Goal: Task Accomplishment & Management: Manage account settings

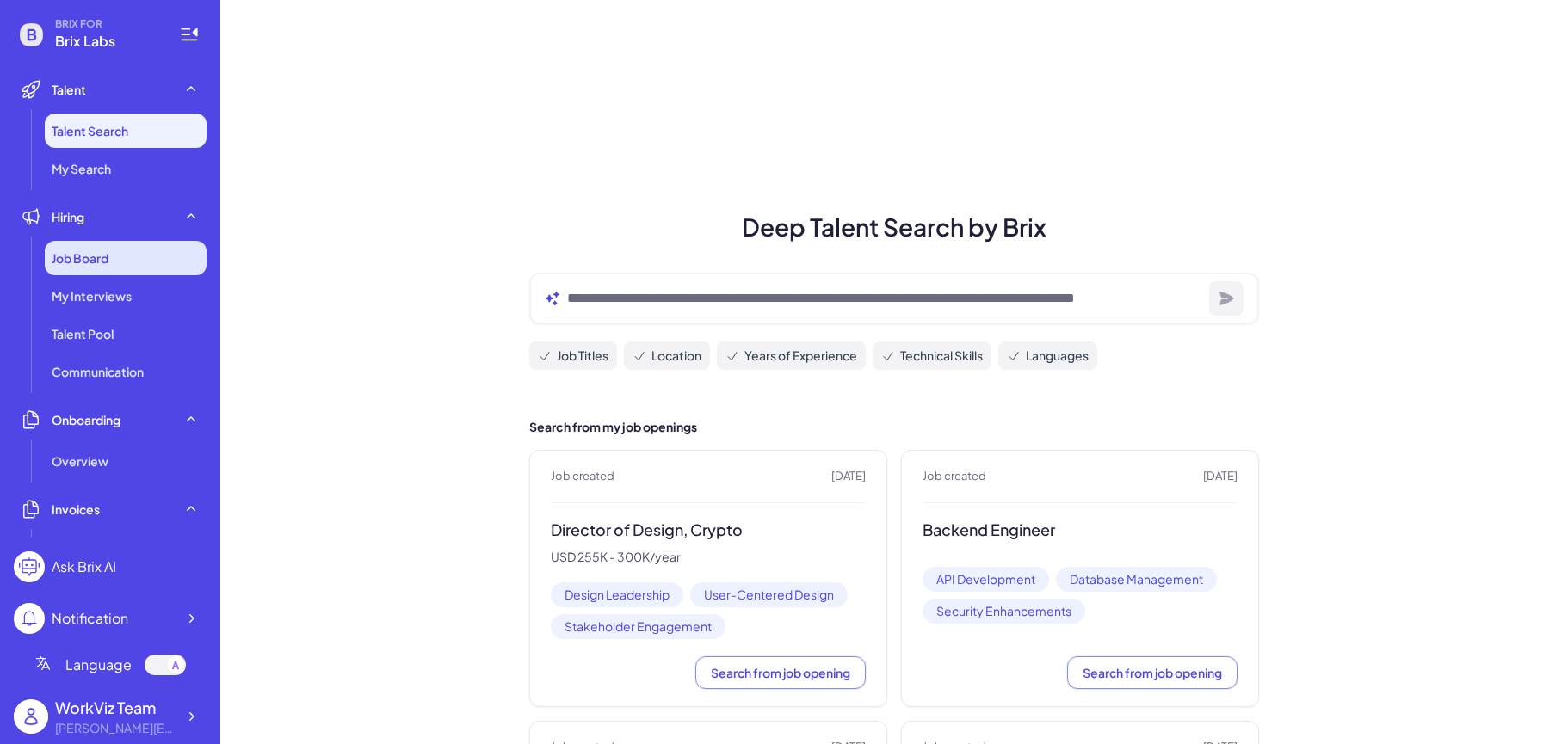
click at [142, 262] on div "Job Board" at bounding box center [125, 258] width 162 height 34
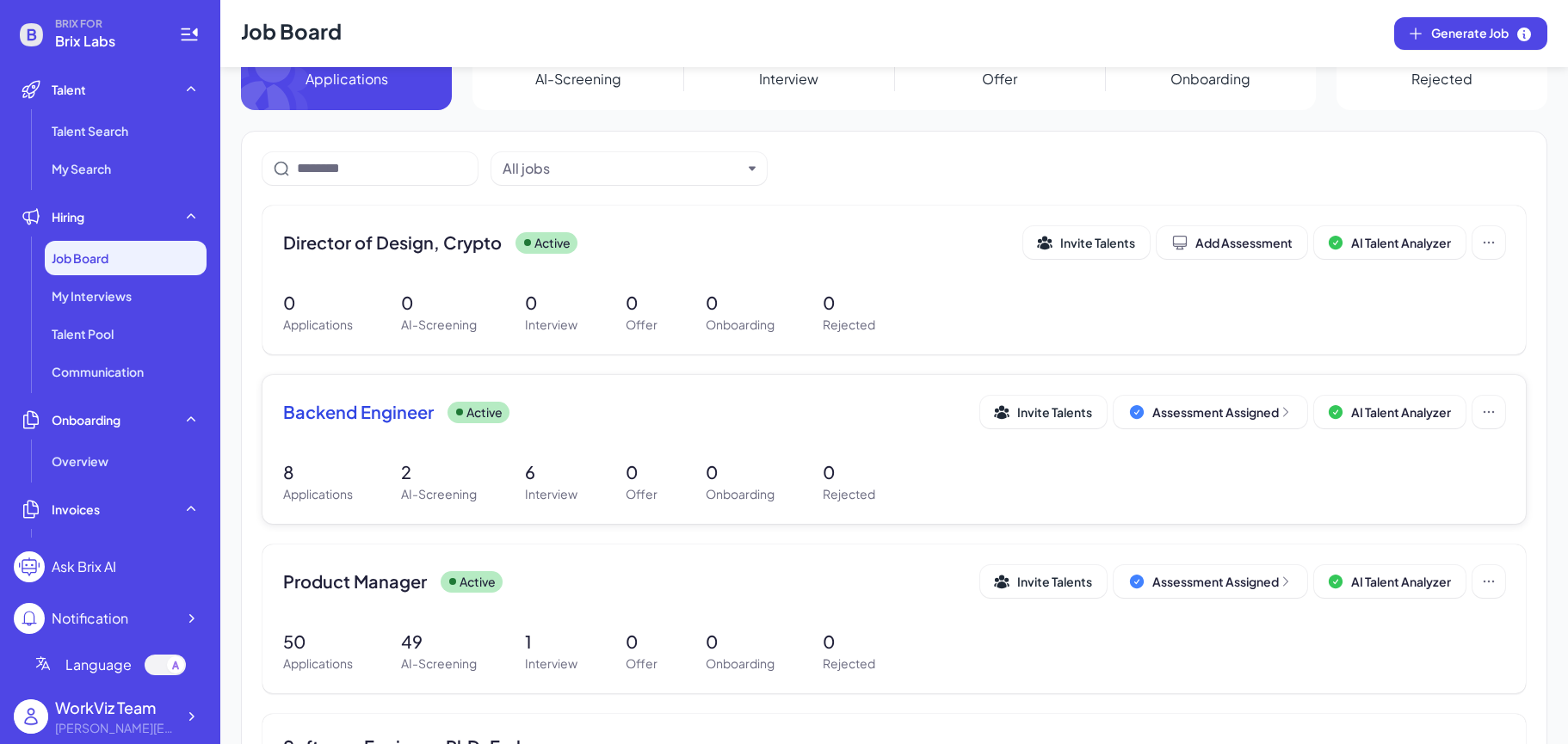
scroll to position [50, 0]
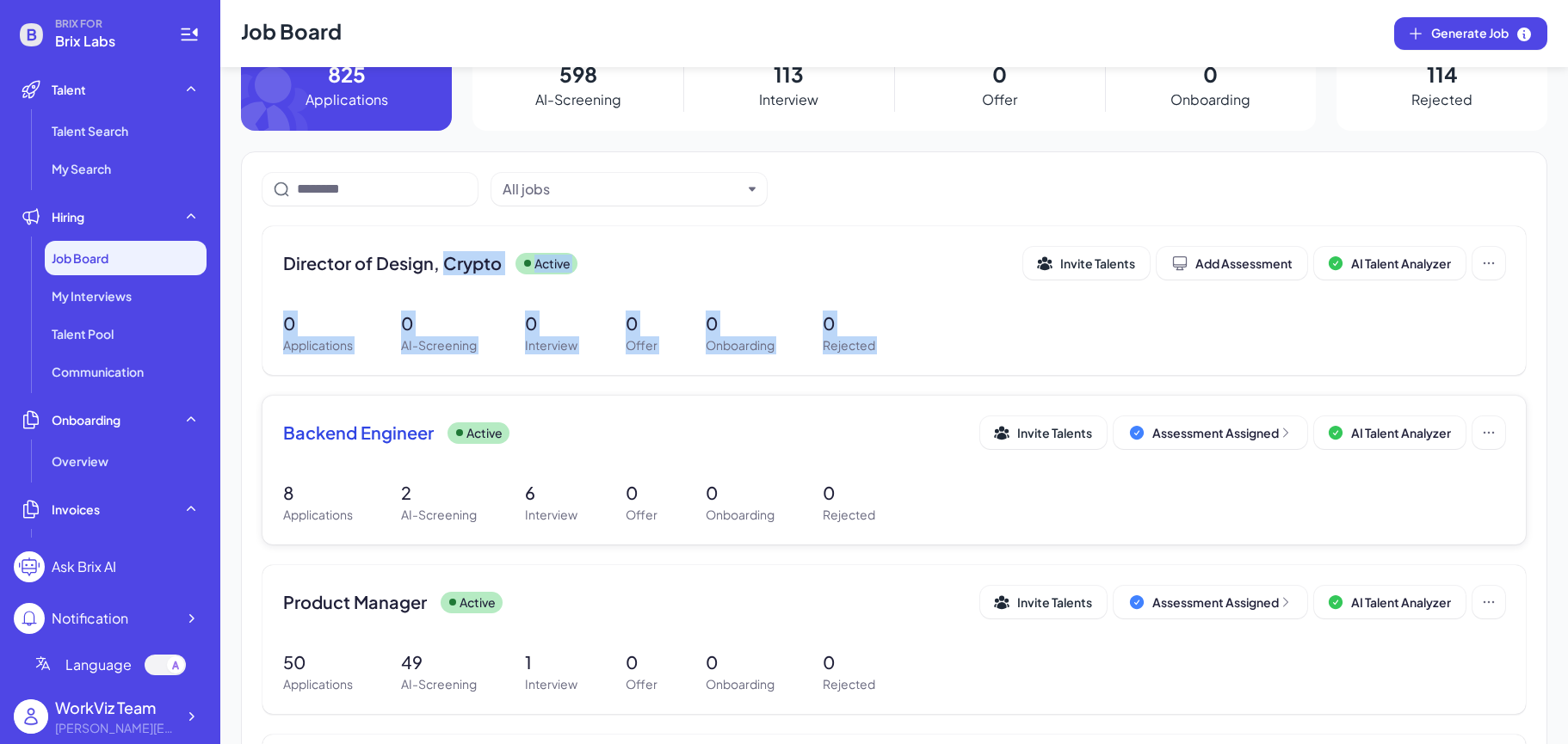
drag, startPoint x: 442, startPoint y: 273, endPoint x: 425, endPoint y: 410, distance: 138.1
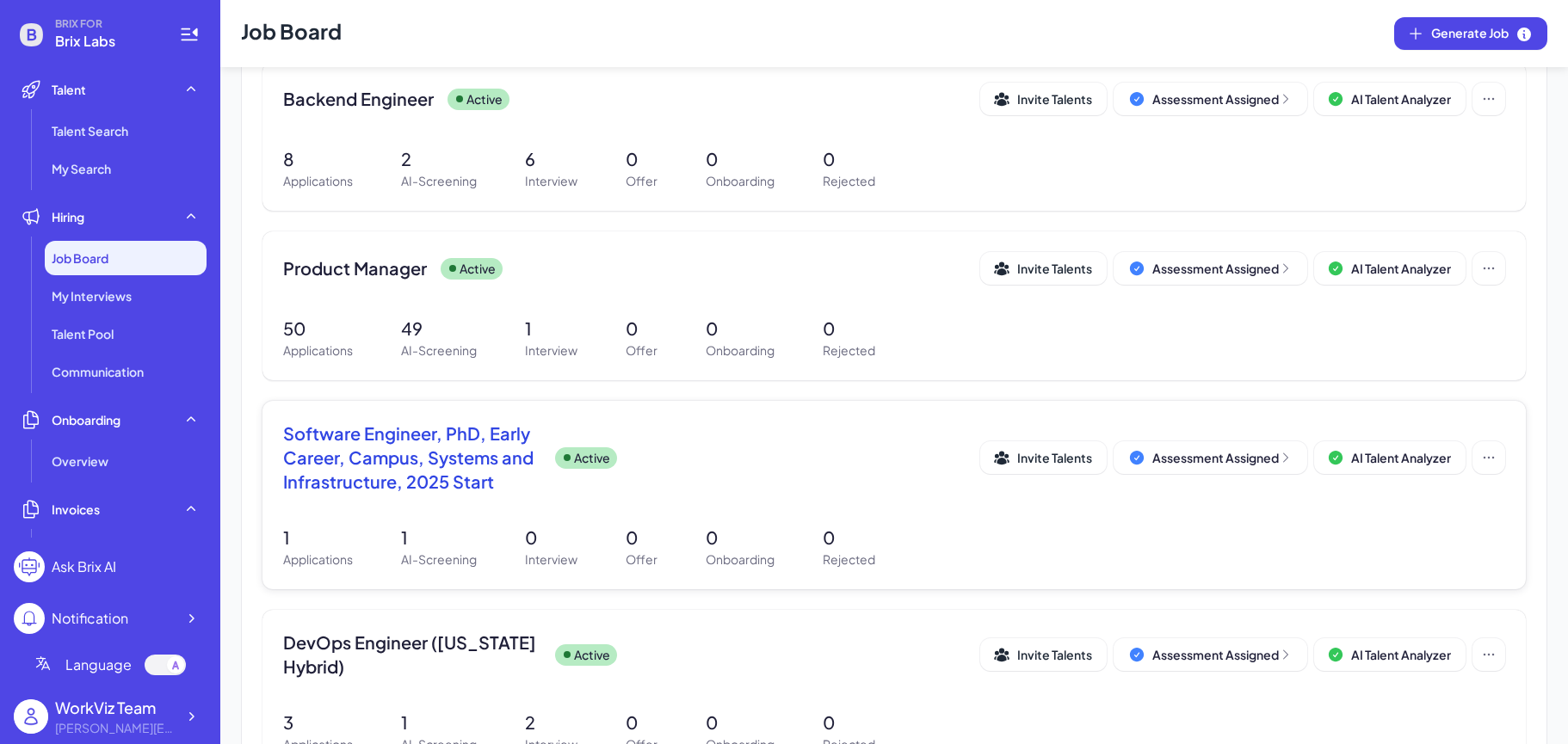
scroll to position [403, 0]
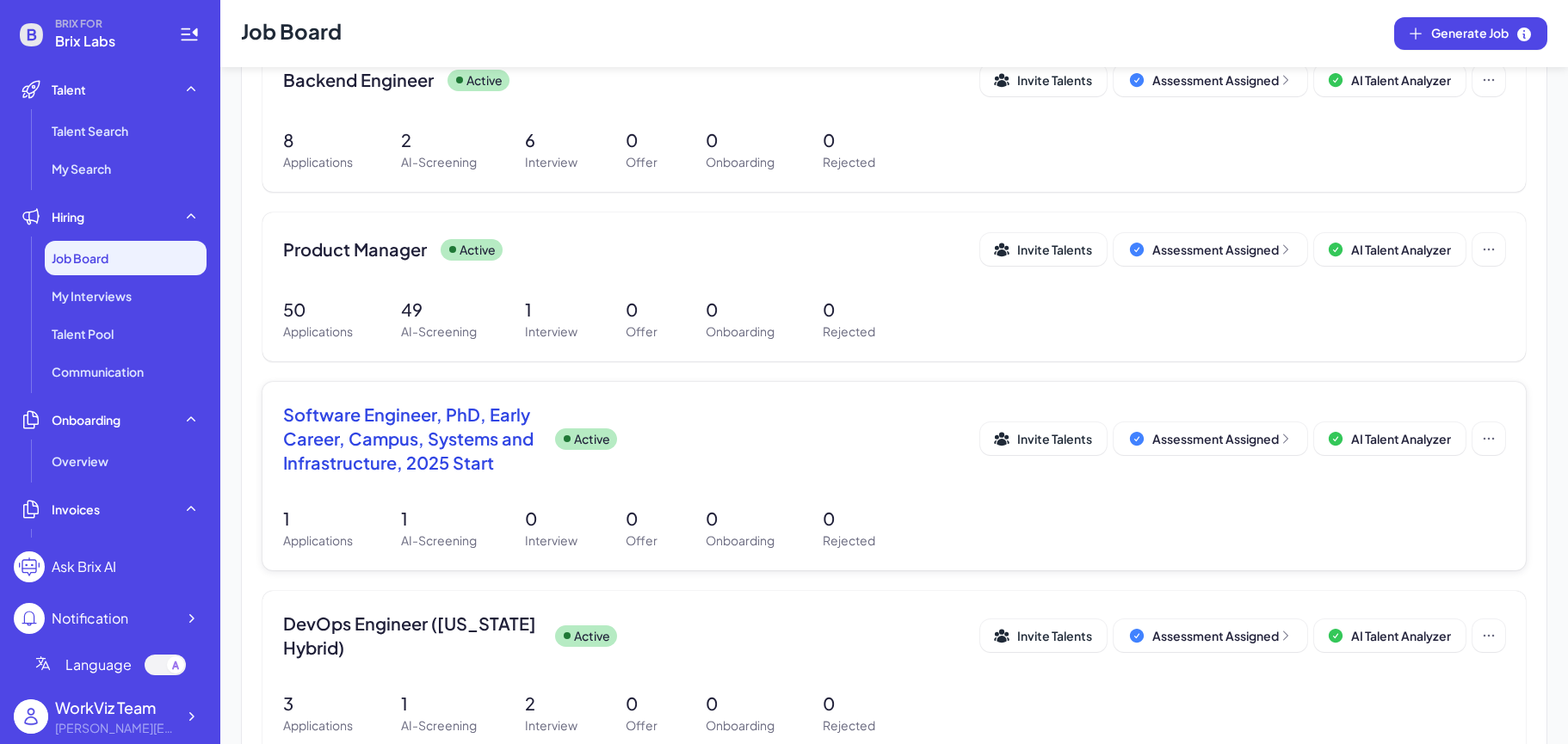
click at [456, 484] on div "Software Engineer, PhD, Early Career, Campus, Systems and Infrastructure, 2025 …" at bounding box center [894, 444] width 1222 height 82
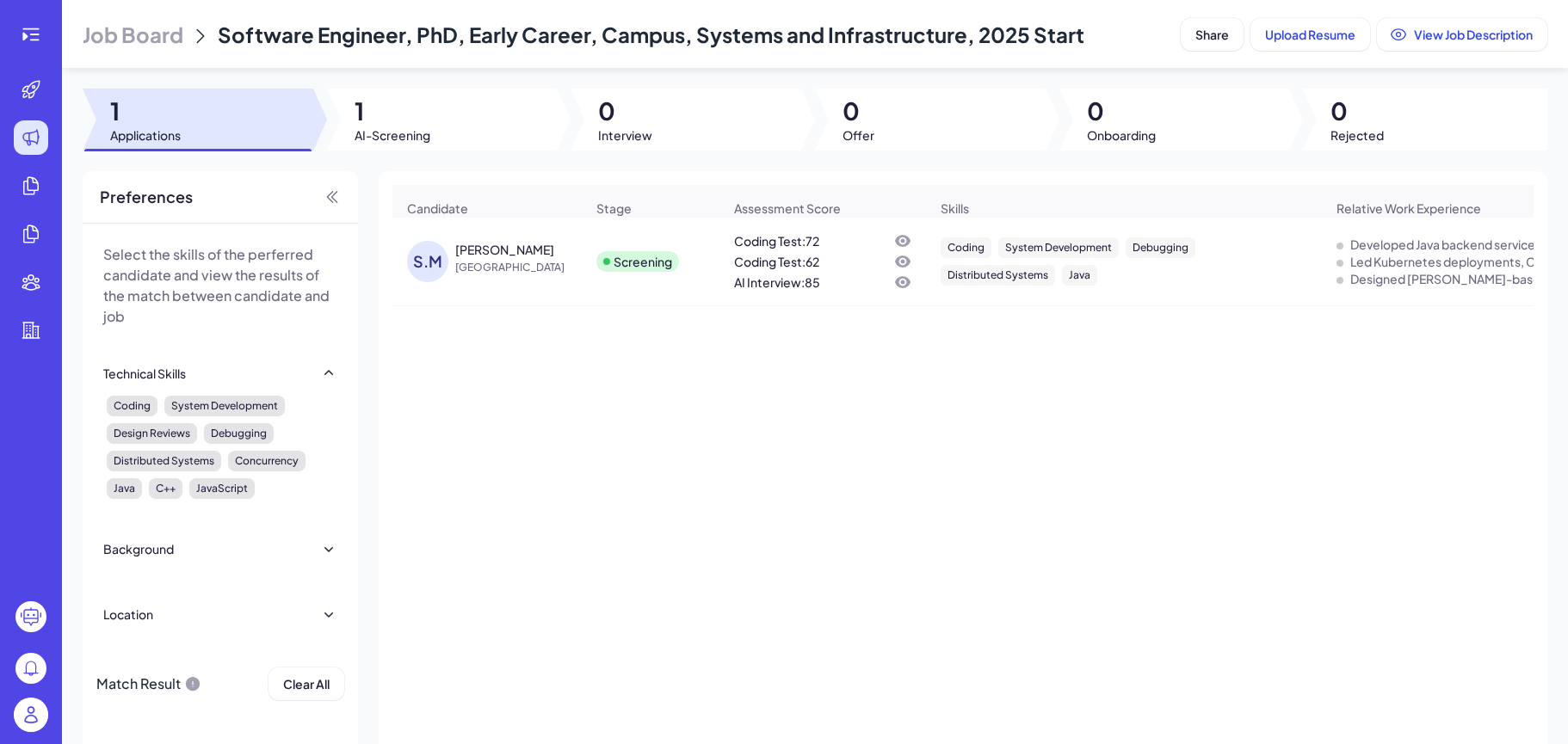
click at [435, 104] on div at bounding box center [442, 119] width 230 height 62
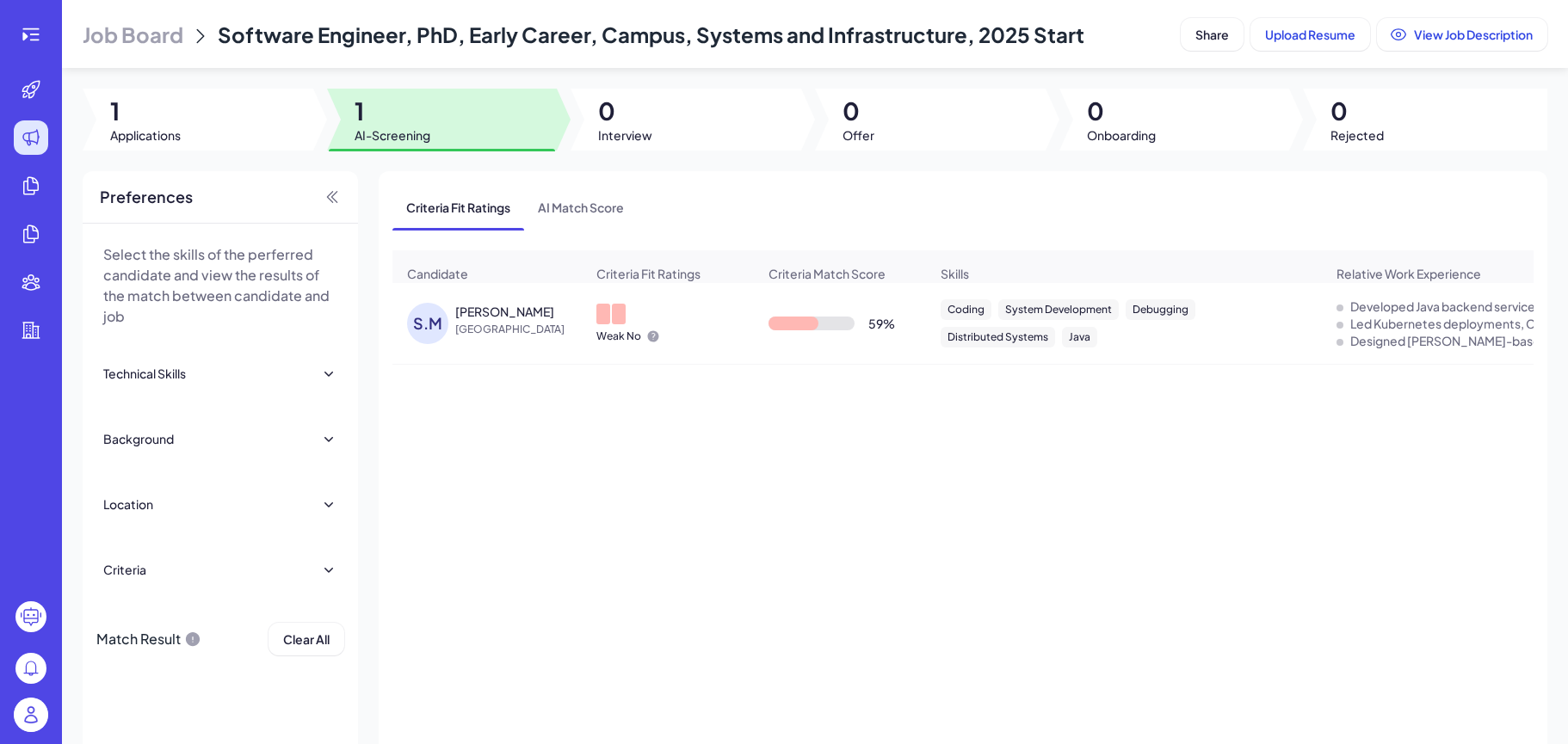
click at [481, 321] on span "[GEOGRAPHIC_DATA]" at bounding box center [520, 329] width 129 height 18
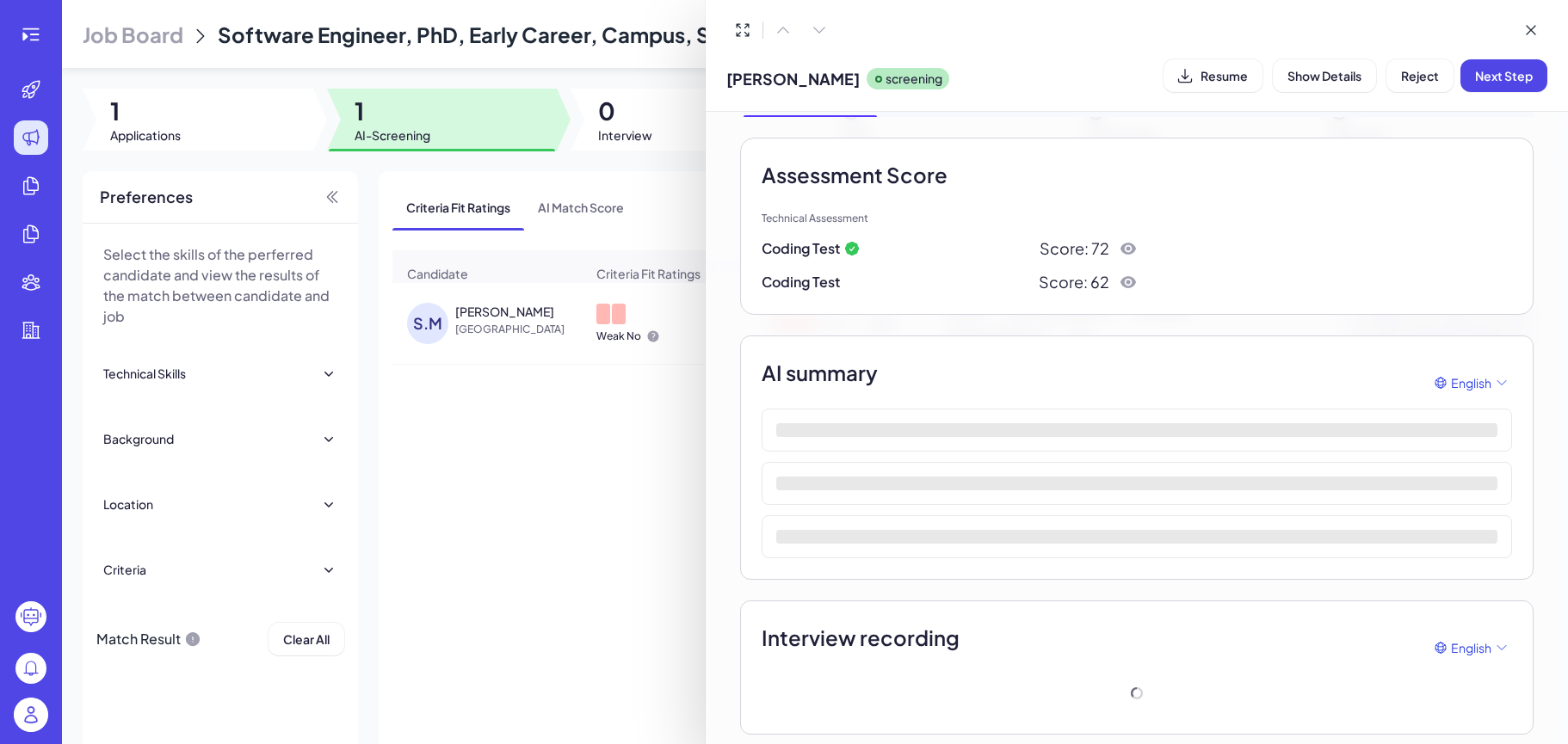
scroll to position [95, 0]
click at [1125, 249] on icon at bounding box center [1128, 250] width 18 height 18
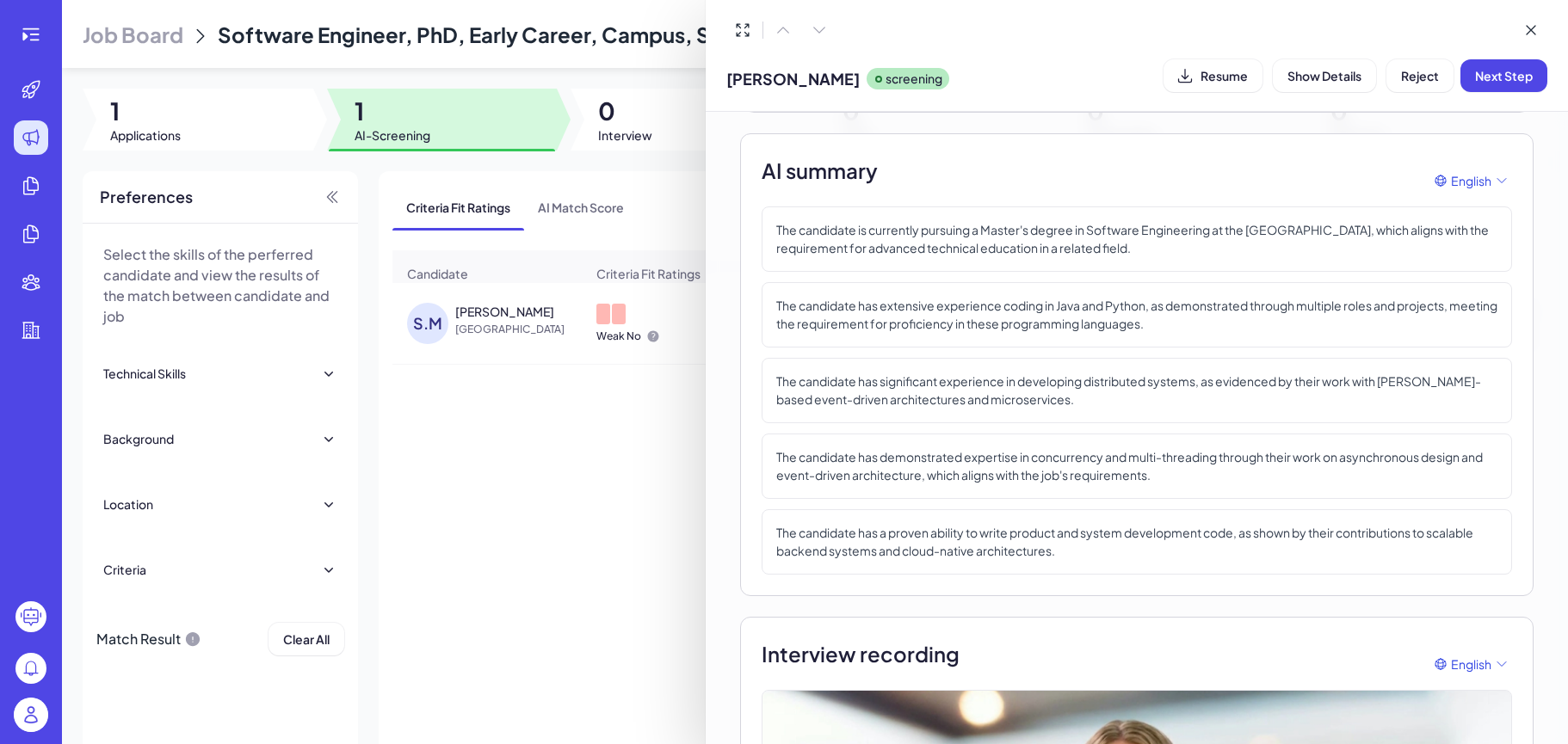
scroll to position [301, 0]
click at [646, 576] on div at bounding box center [784, 372] width 1568 height 744
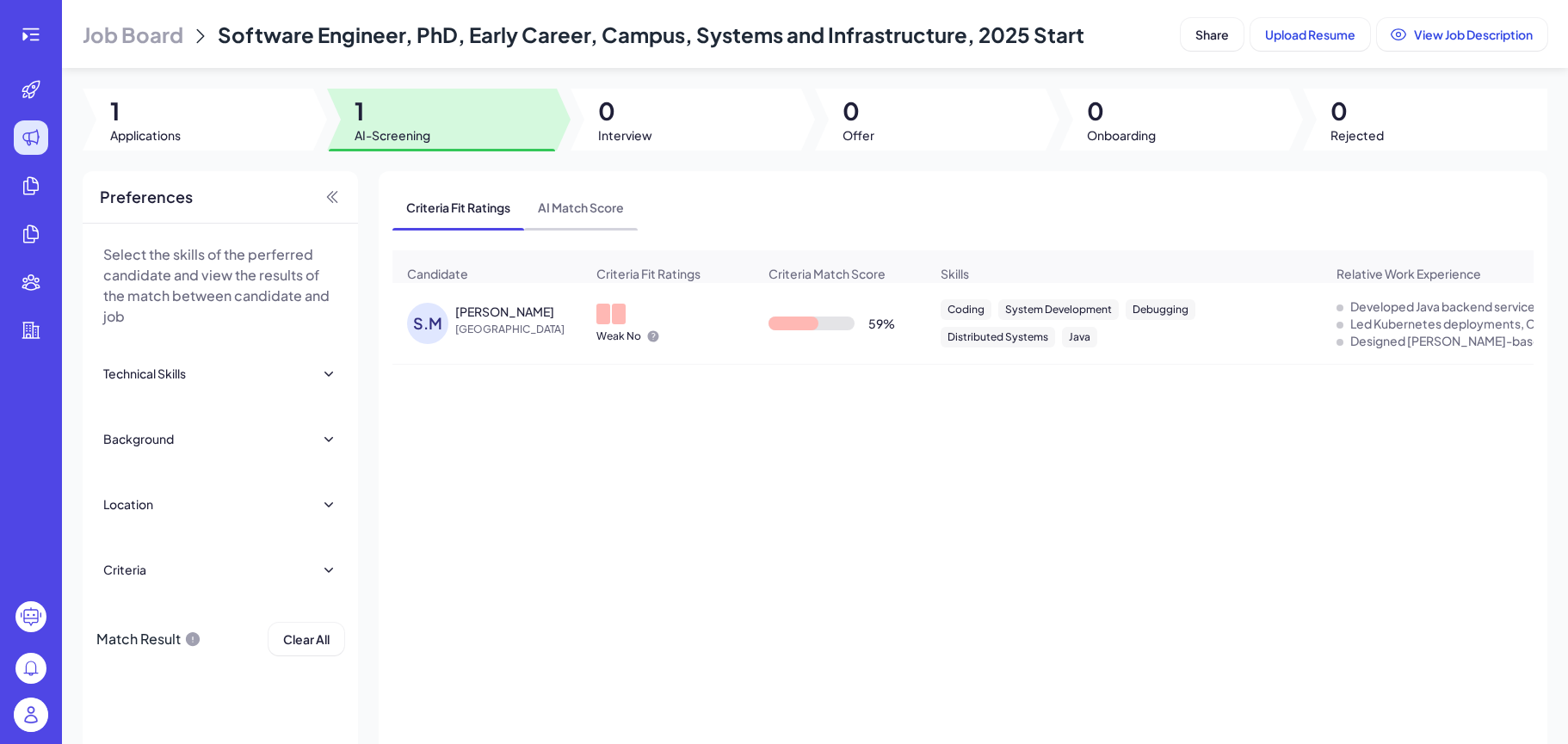
click at [605, 215] on span "AI Match Score" at bounding box center [581, 207] width 114 height 44
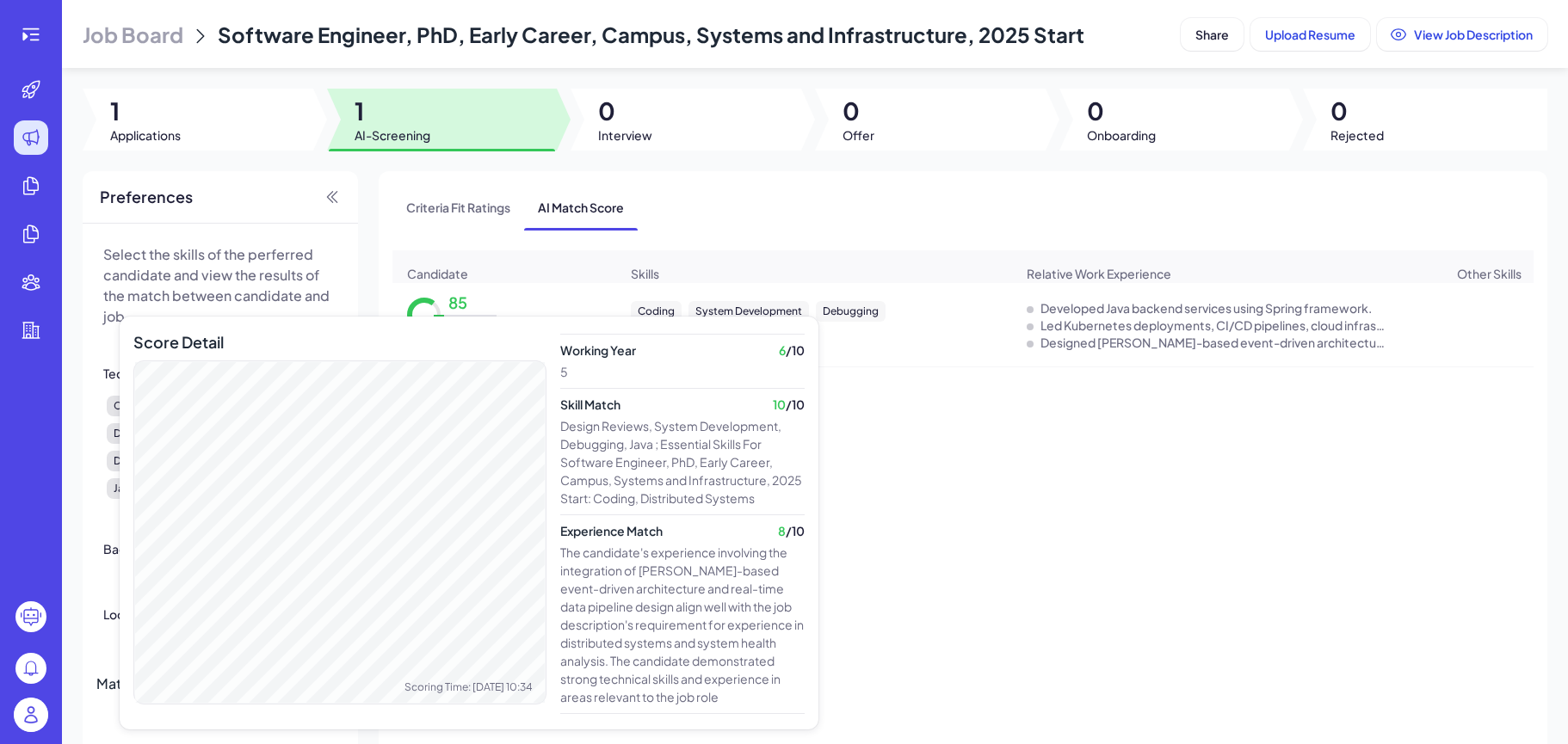
scroll to position [383, 0]
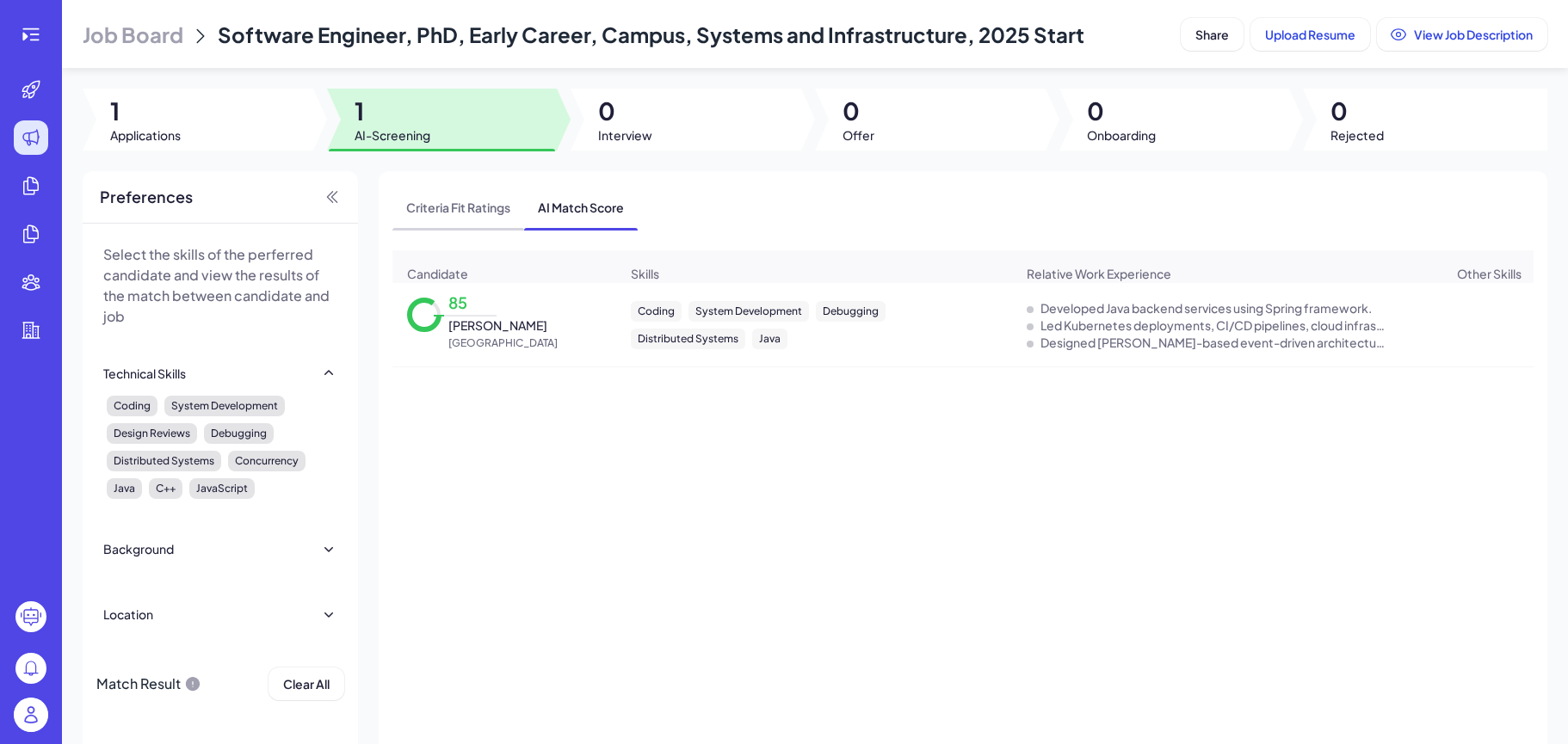
click at [492, 198] on span "Criteria Fit Ratings" at bounding box center [458, 207] width 131 height 44
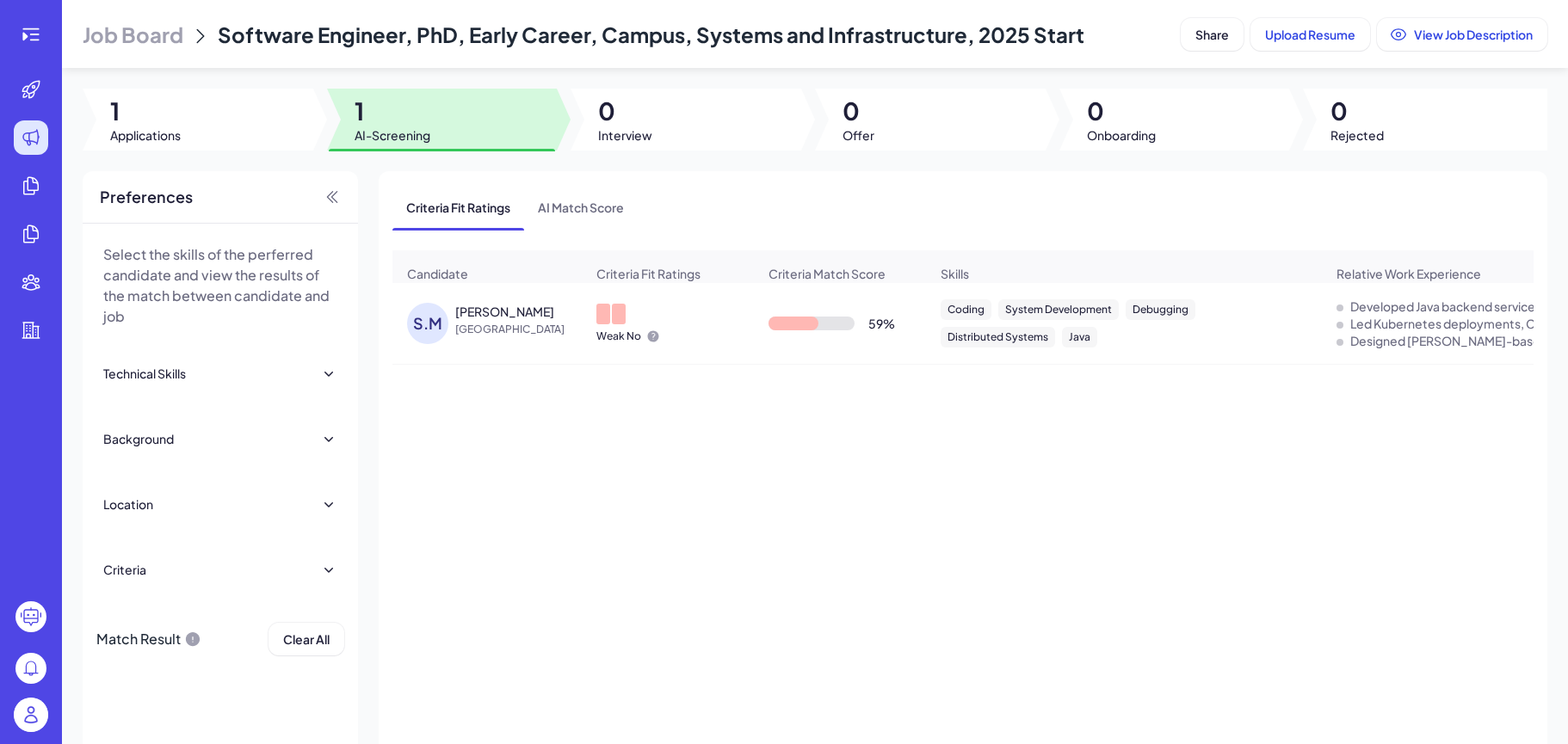
click at [496, 322] on span "[GEOGRAPHIC_DATA]" at bounding box center [520, 329] width 129 height 18
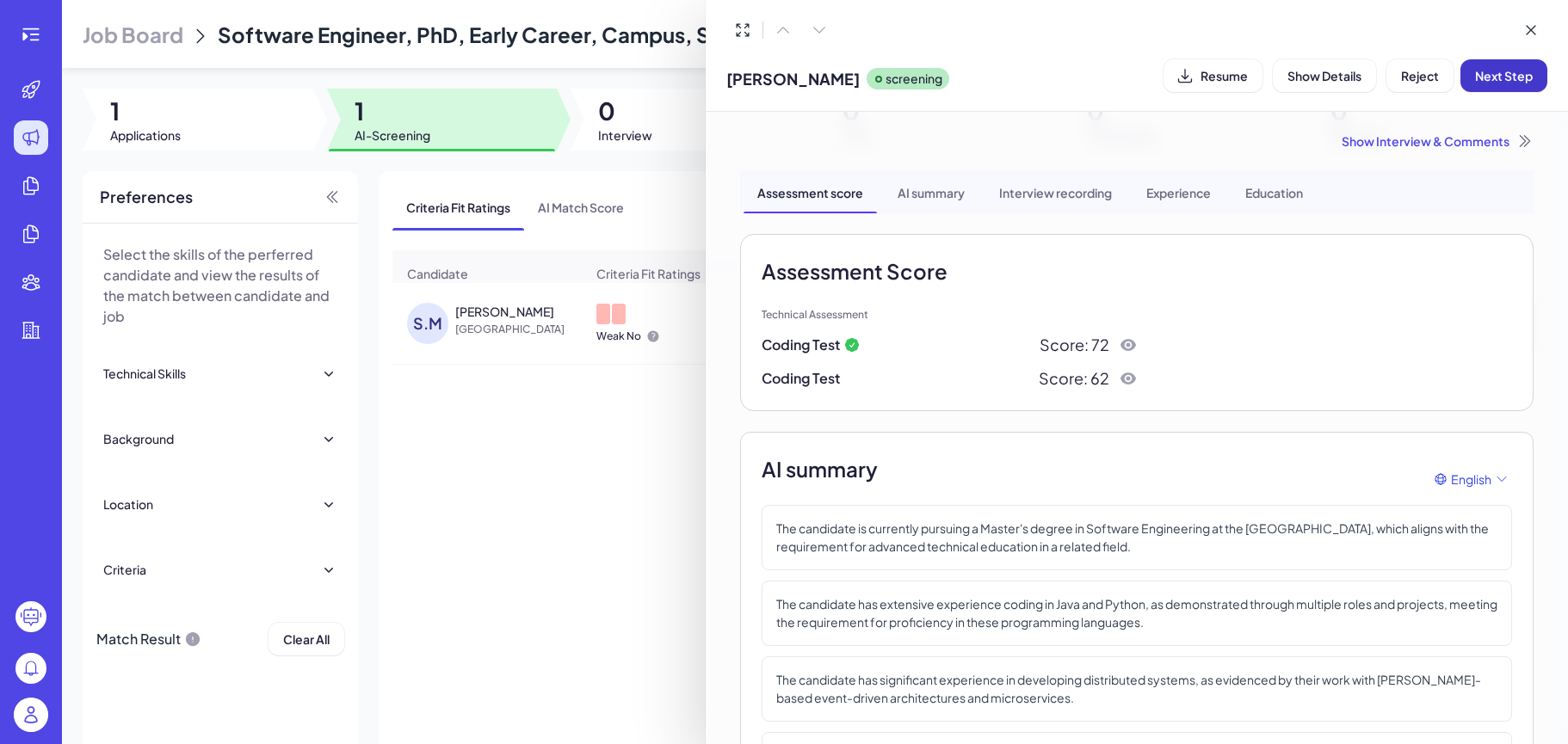
click at [1520, 80] on span "Next Step" at bounding box center [1503, 76] width 57 height 16
click at [1413, 77] on span "Move to Next Step" at bounding box center [1404, 76] width 106 height 16
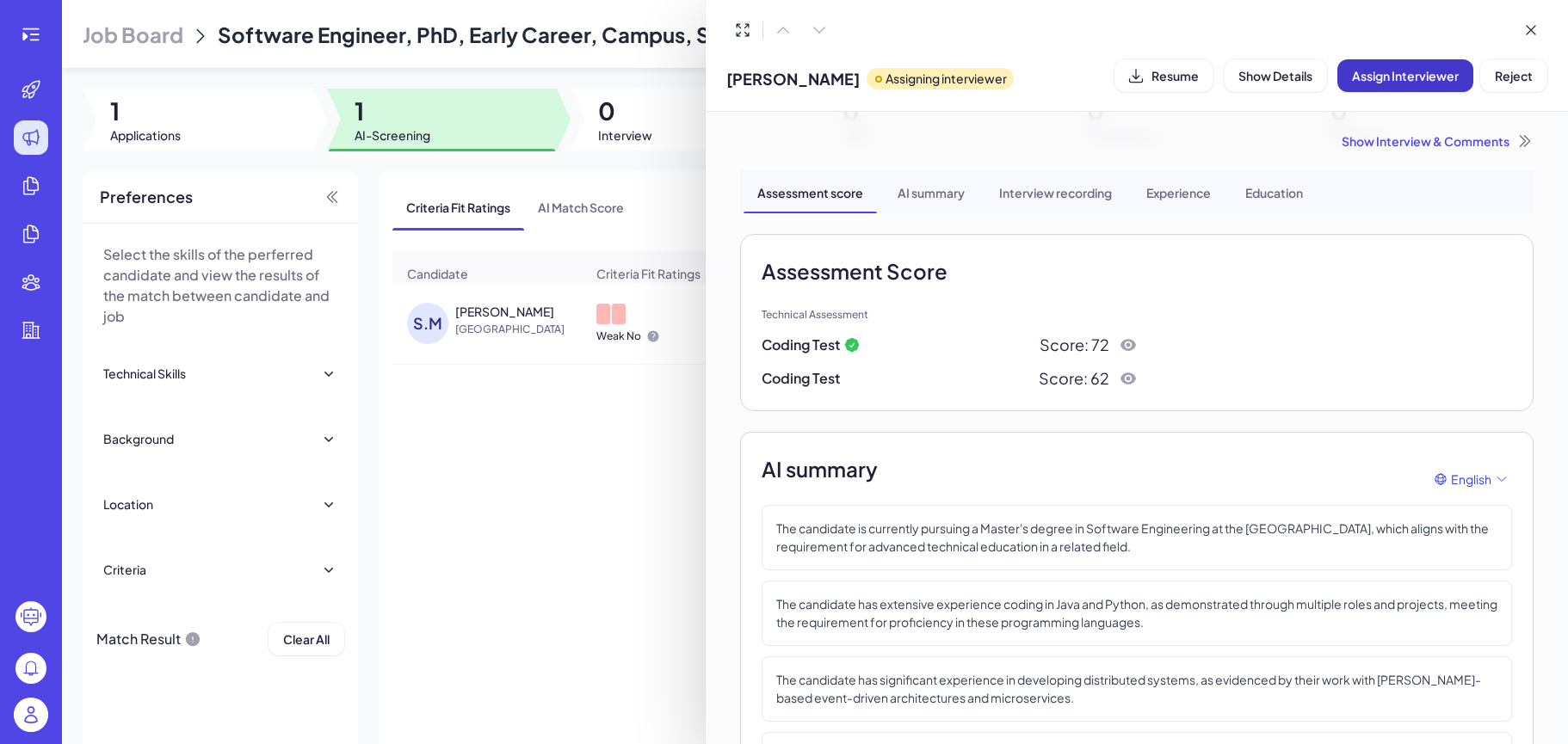
click at [1390, 83] on button "Assign Interviewer" at bounding box center [1404, 75] width 136 height 32
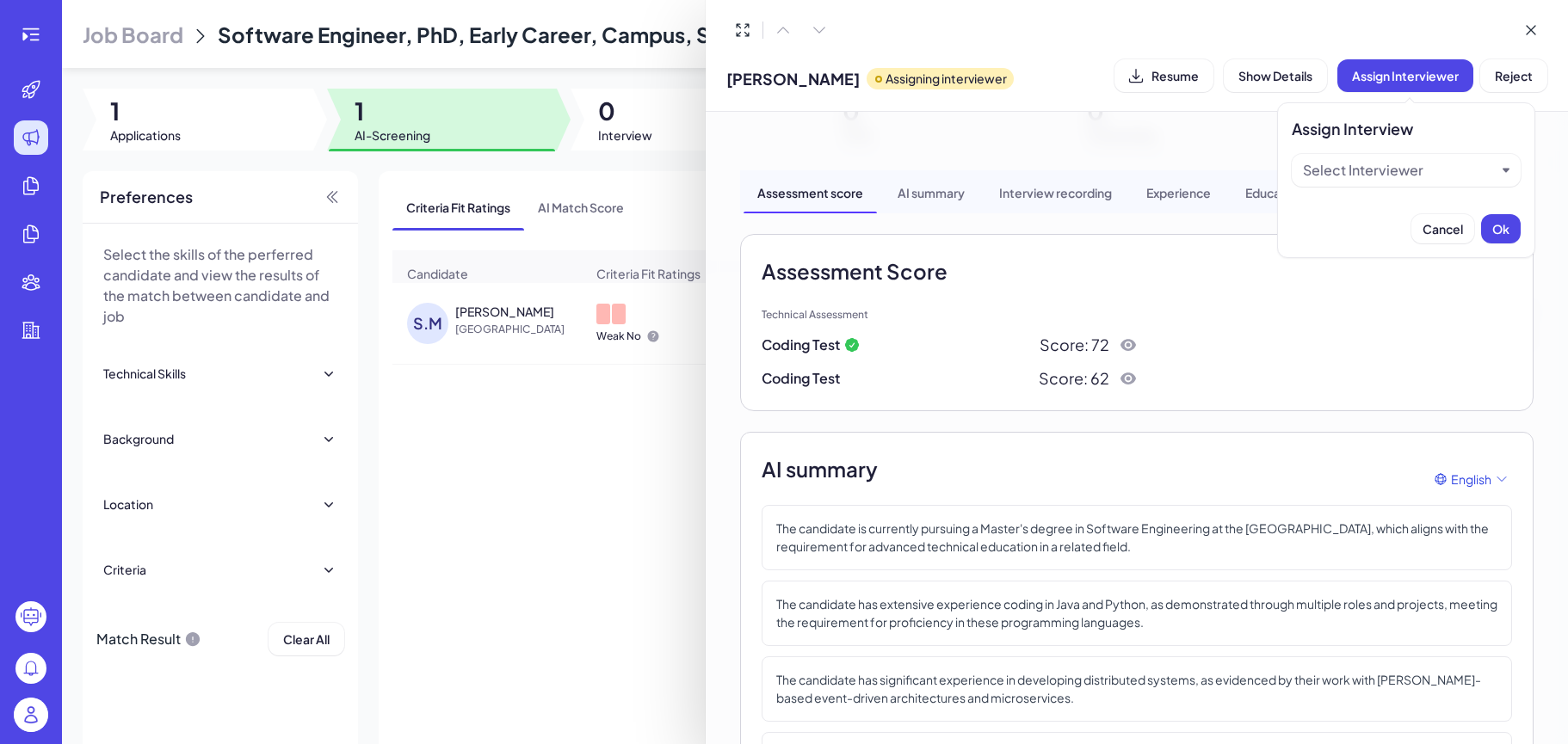
click at [1364, 171] on div "Select Interviewer" at bounding box center [1363, 170] width 120 height 20
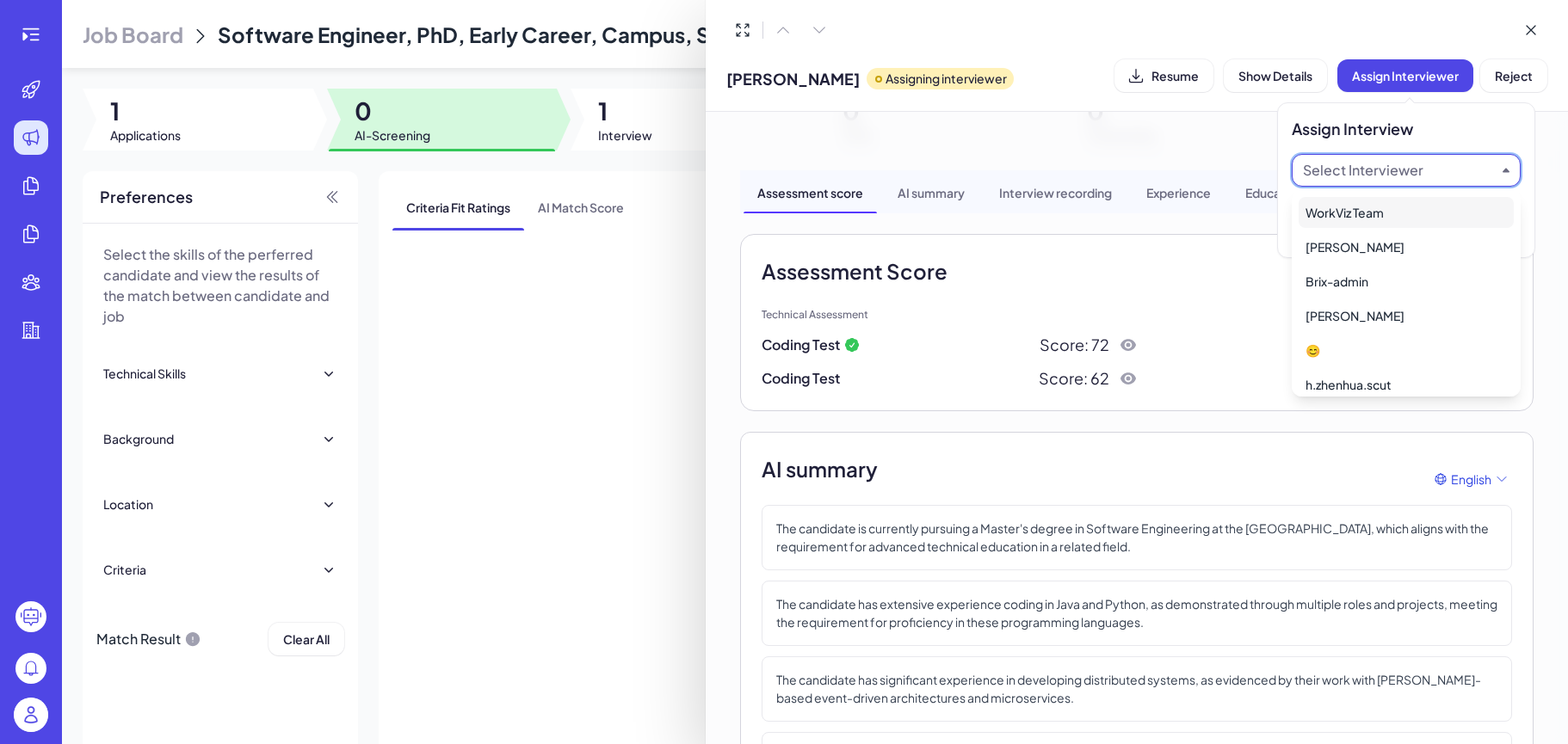
click at [1372, 209] on div "WorkViz Team" at bounding box center [1405, 213] width 215 height 31
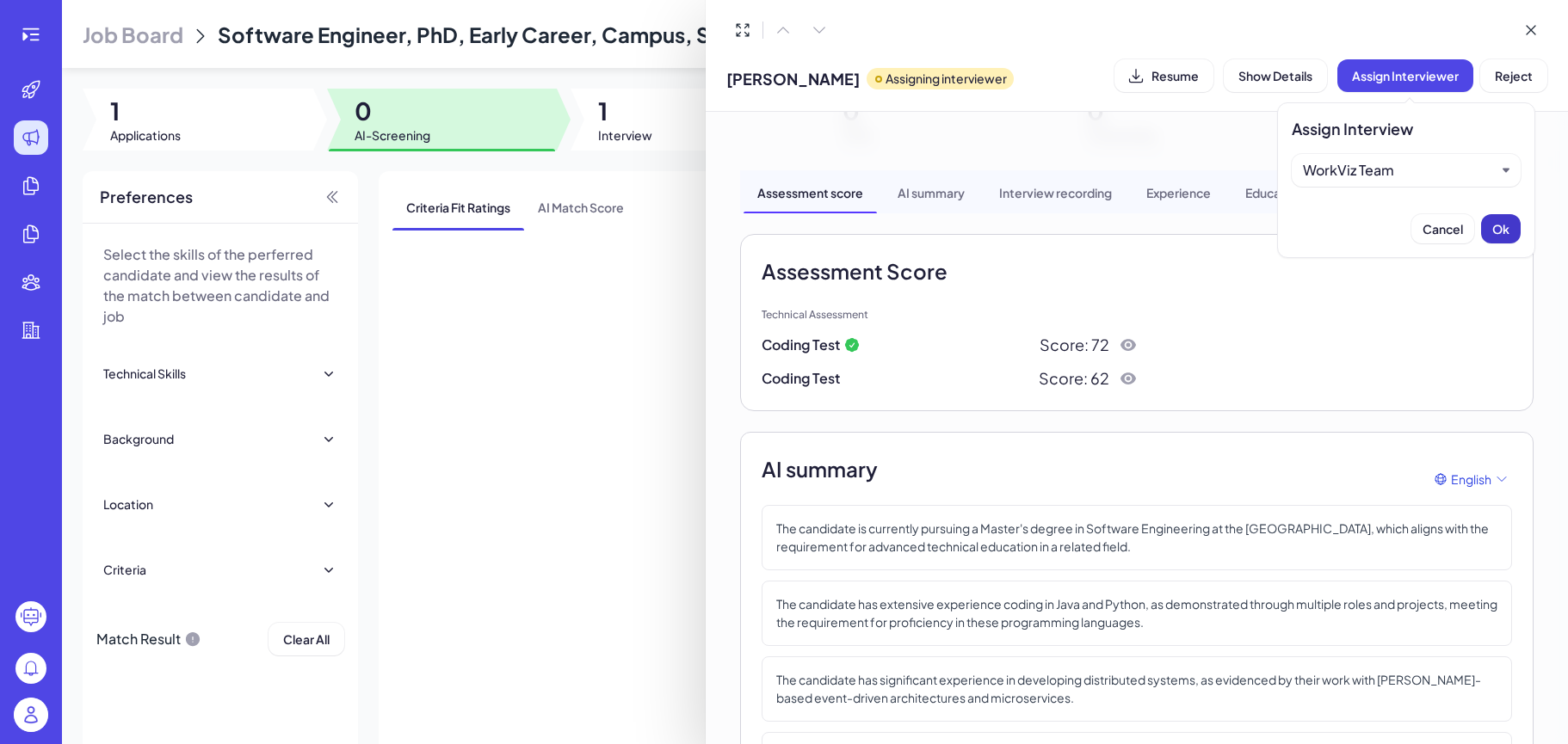
click at [1481, 227] on button "Ok" at bounding box center [1501, 229] width 40 height 30
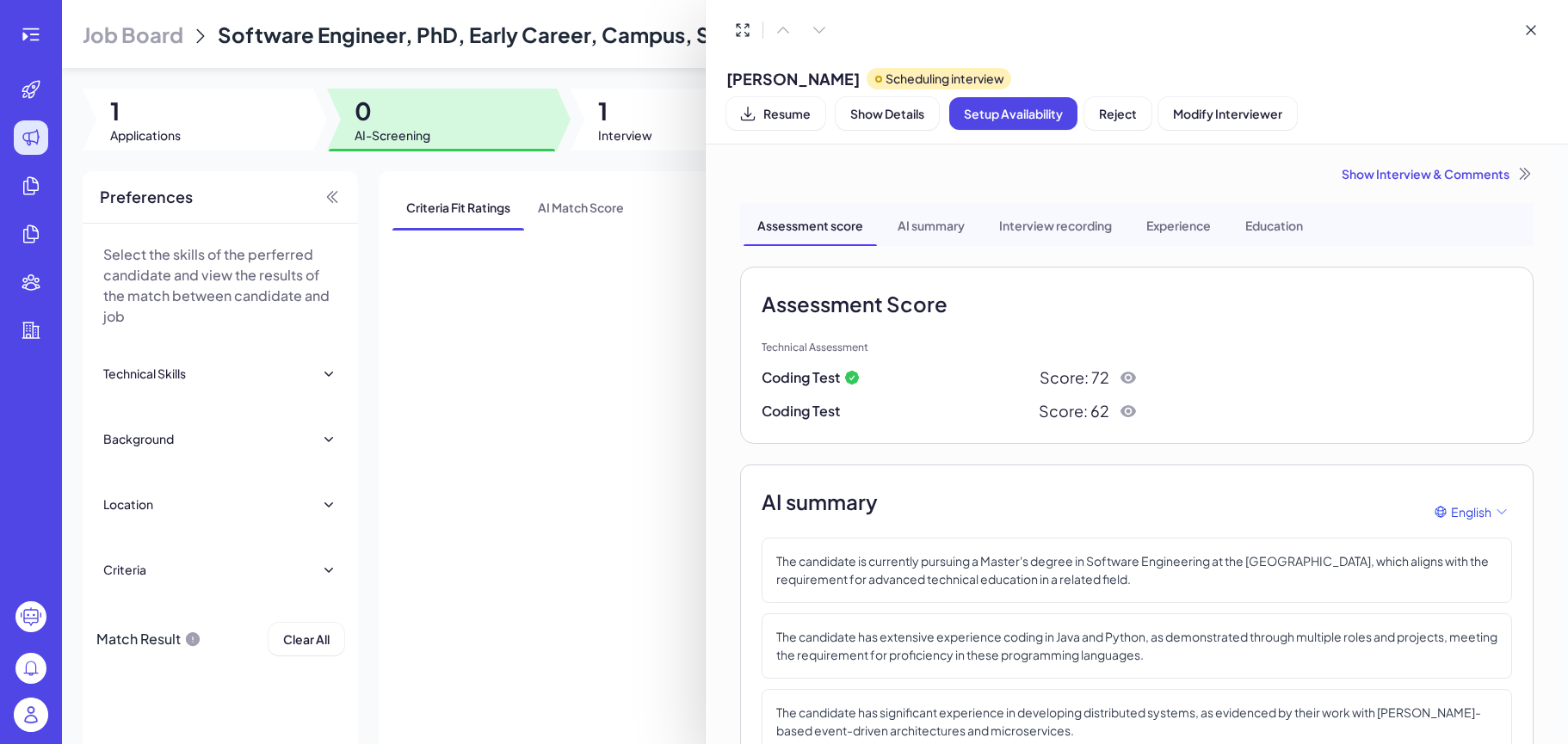
click at [568, 393] on div at bounding box center [784, 372] width 1568 height 744
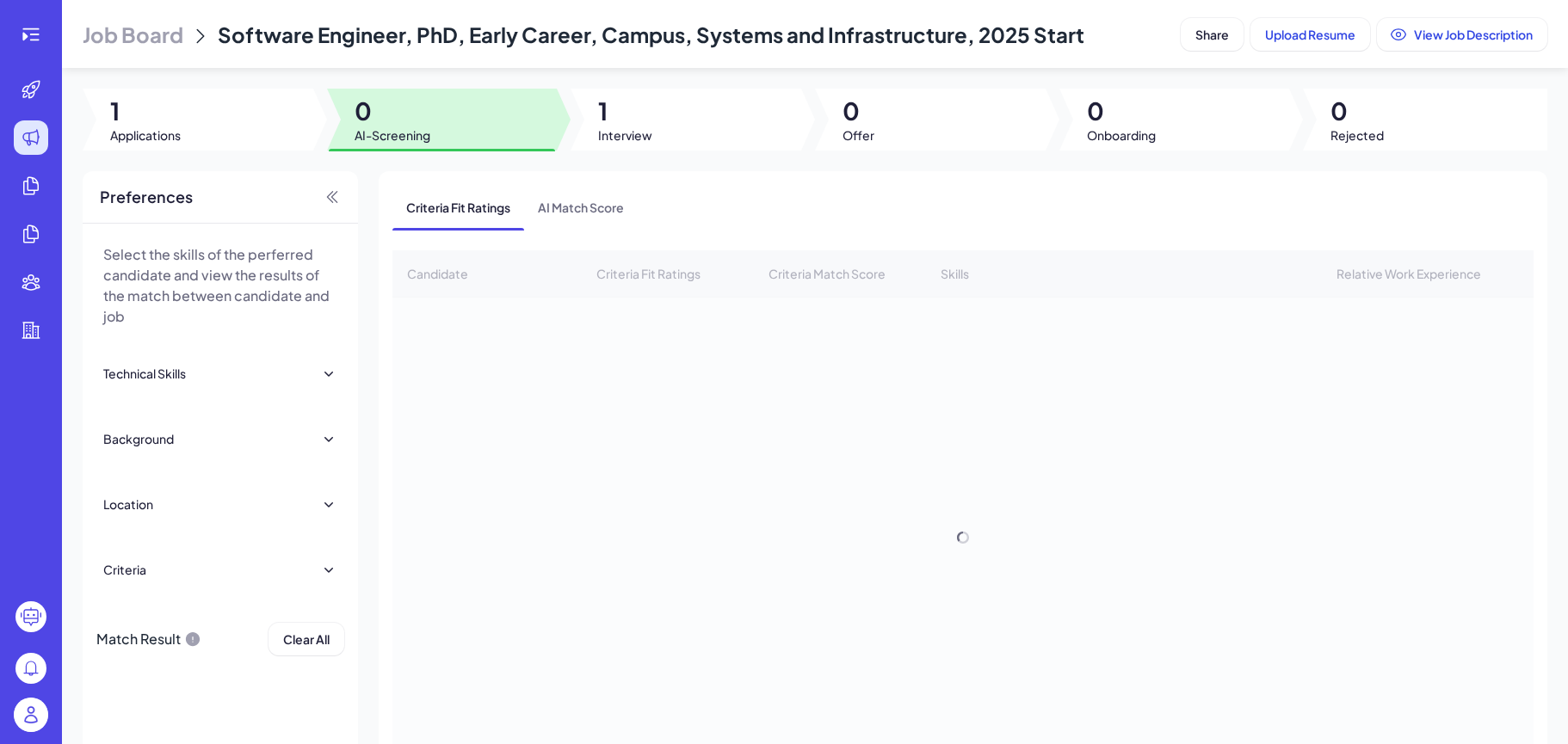
click at [690, 189] on div "Criteria Fit Ratings AI Match Score" at bounding box center [962, 207] width 1141 height 44
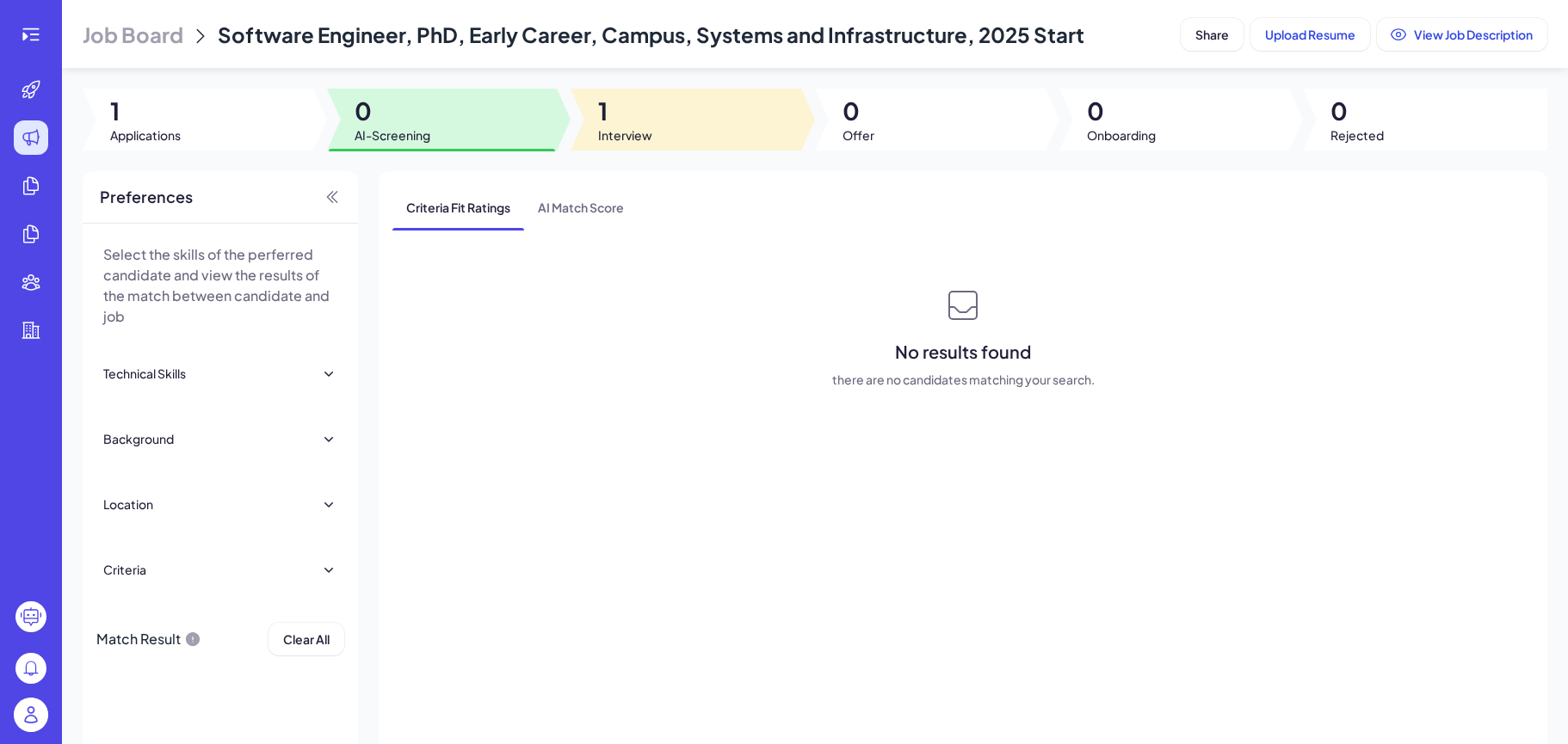
click at [688, 95] on div at bounding box center [685, 119] width 230 height 62
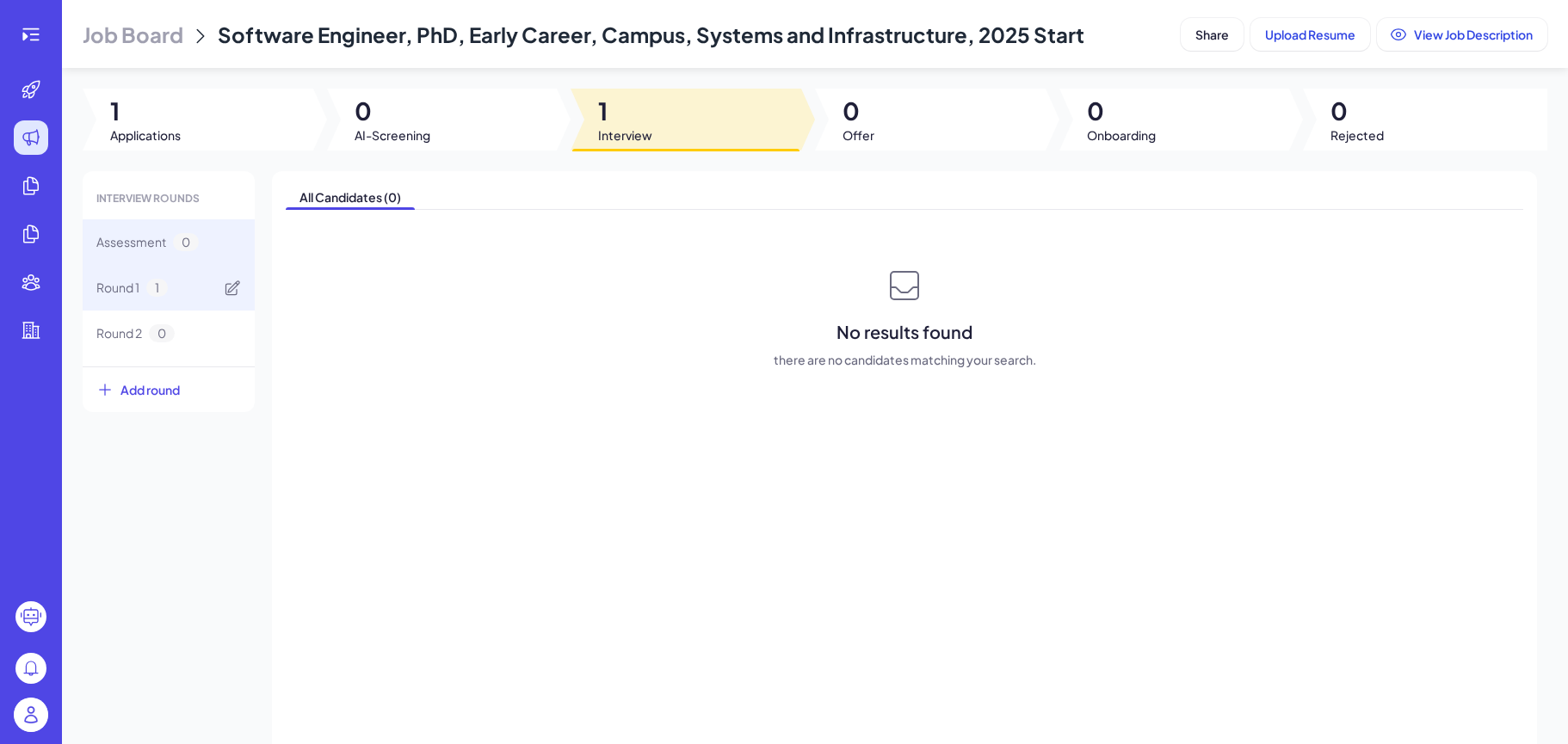
click at [202, 272] on div "Round 1 1" at bounding box center [168, 287] width 172 height 45
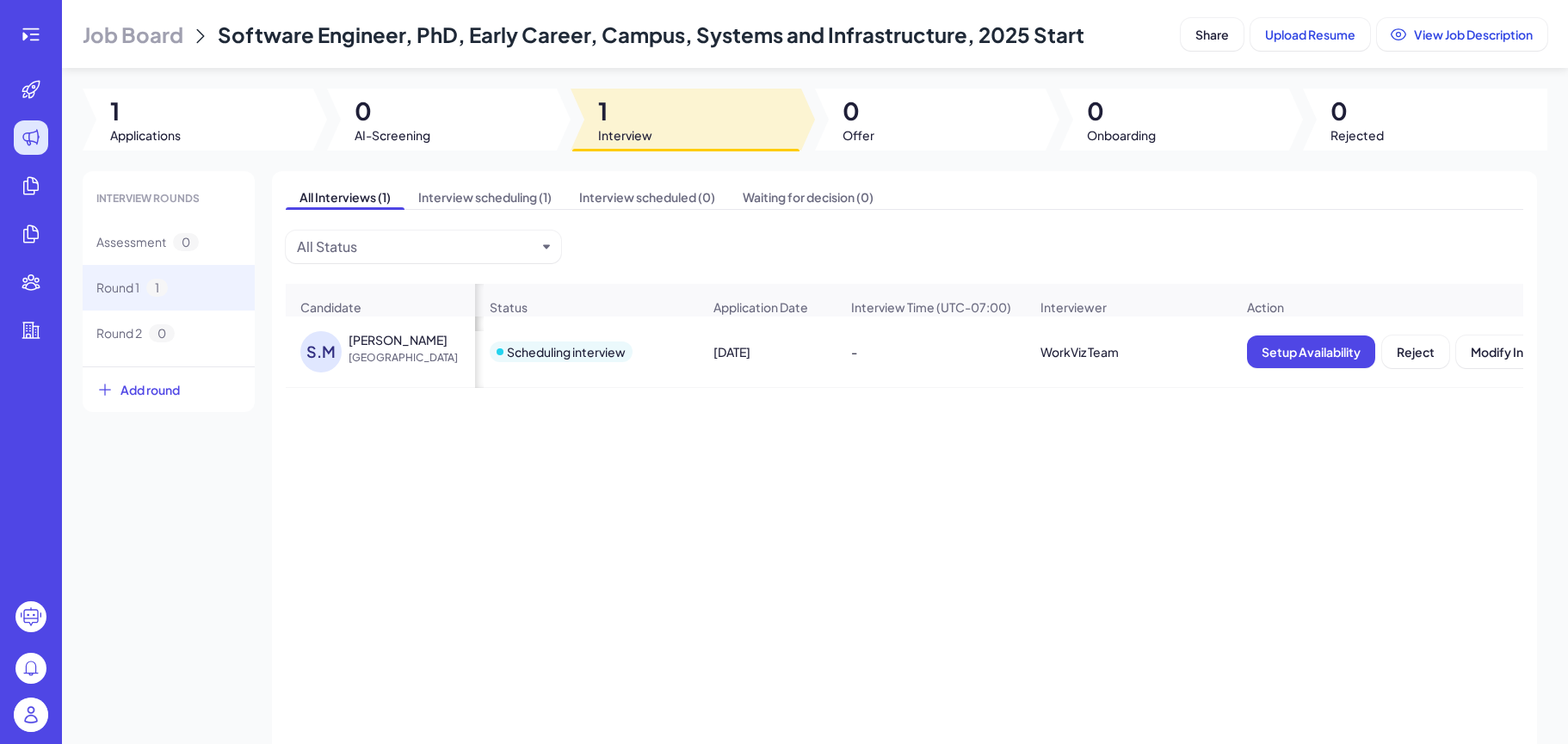
scroll to position [0, 174]
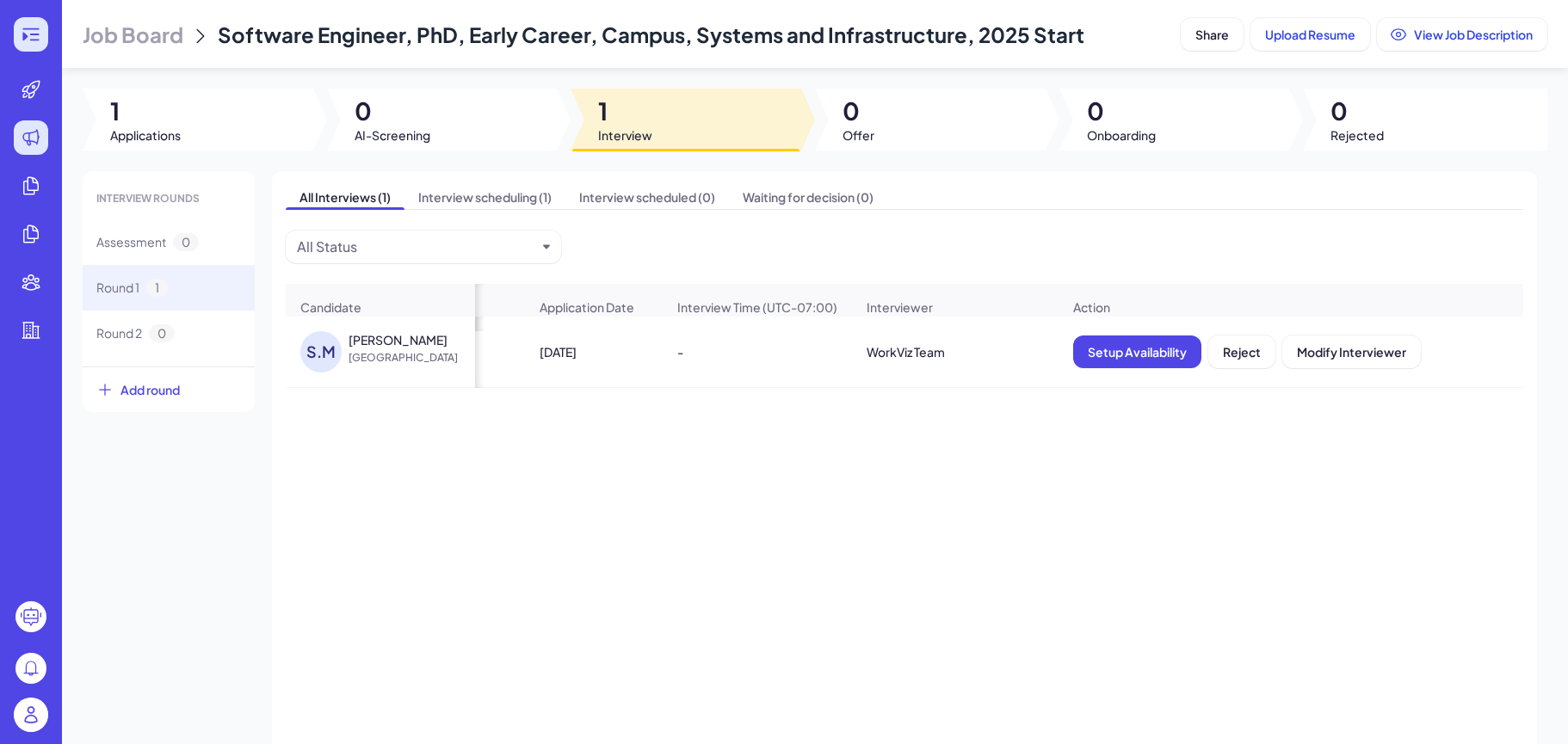
click at [21, 35] on icon at bounding box center [31, 34] width 20 height 20
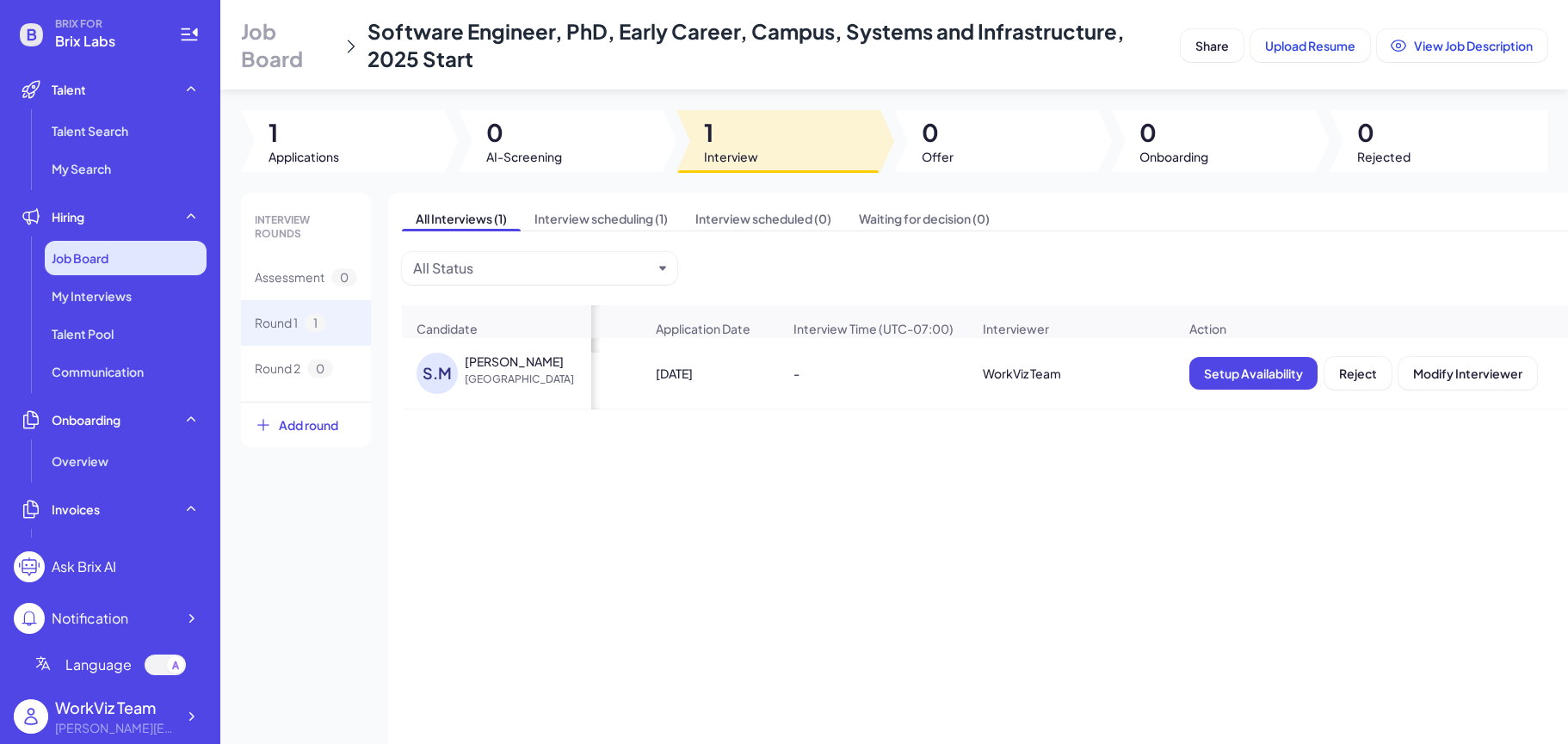
click at [128, 266] on div "Job Board" at bounding box center [125, 258] width 162 height 34
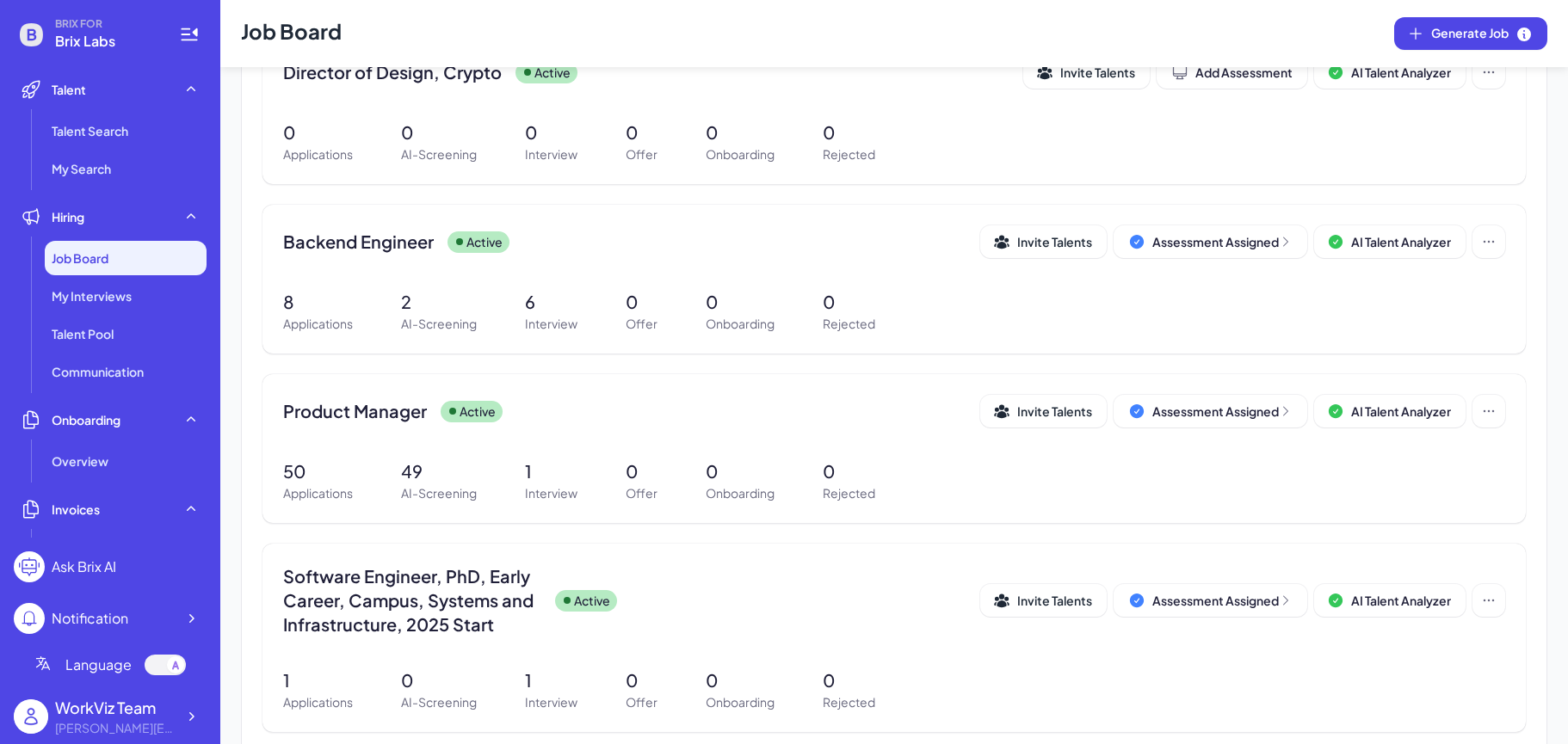
scroll to position [282, 0]
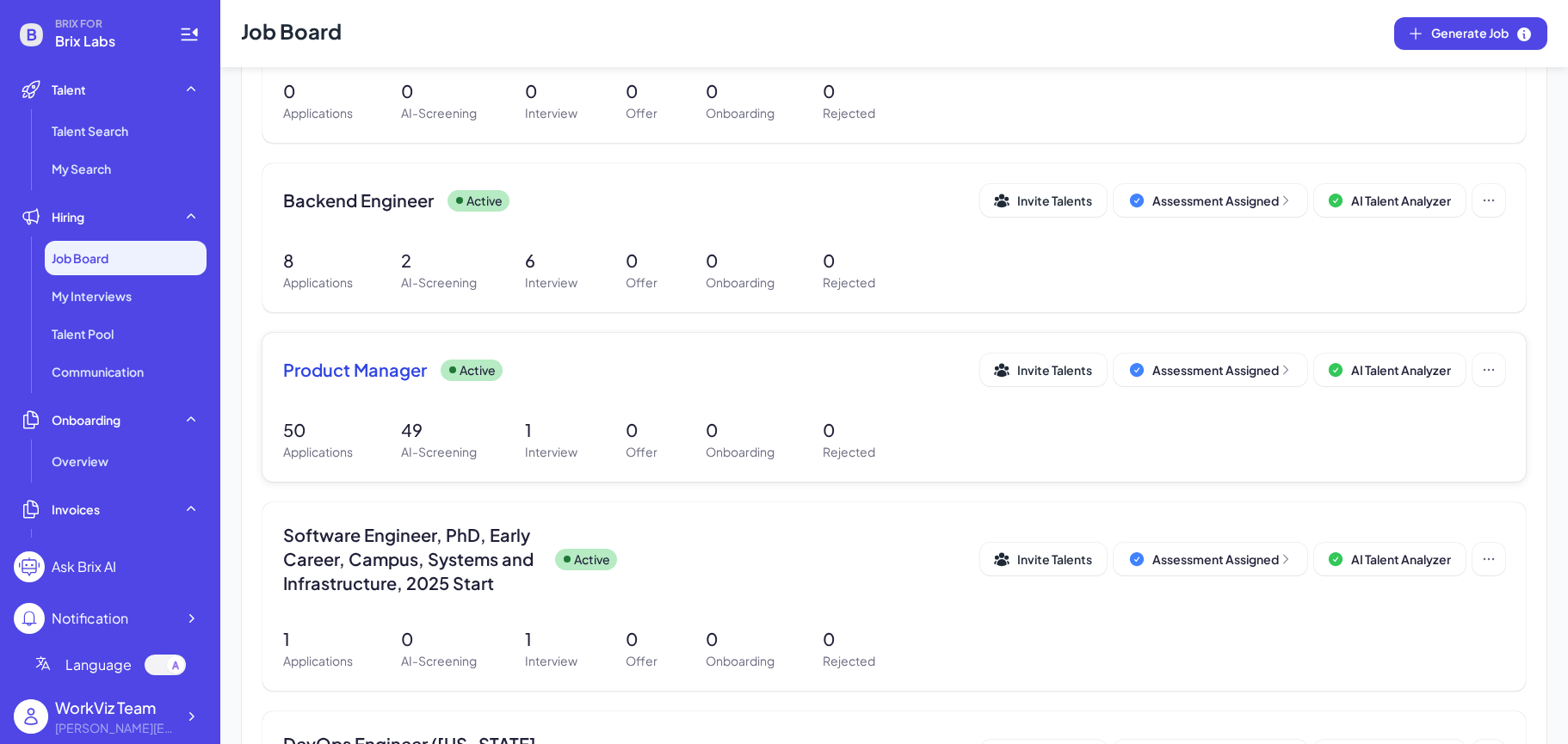
click at [407, 406] on div "Product Manager Active Invite Talents Assessment Assigned AI Talent Analyzer 50…" at bounding box center [894, 407] width 1263 height 149
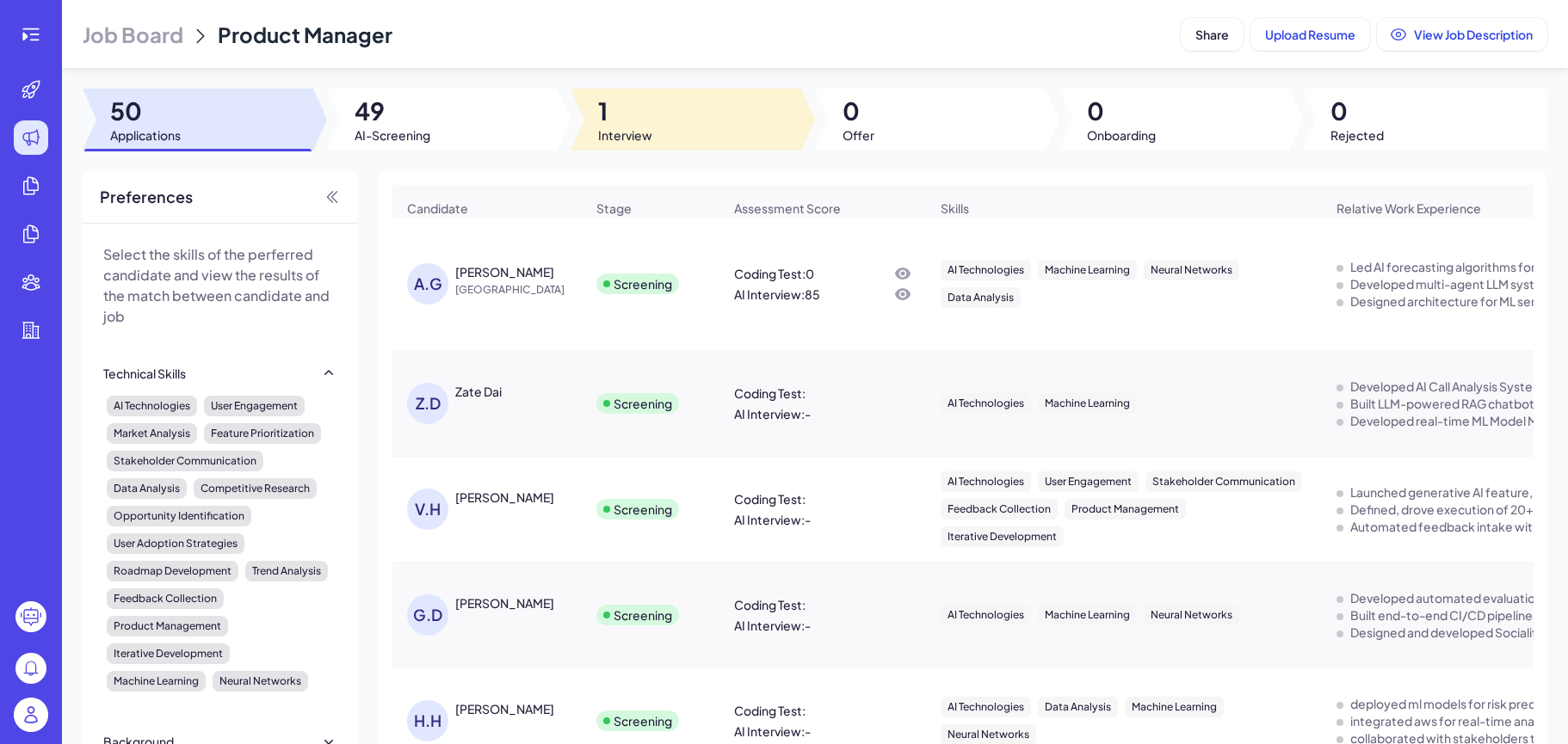
click at [628, 140] on span "Interview" at bounding box center [625, 135] width 55 height 18
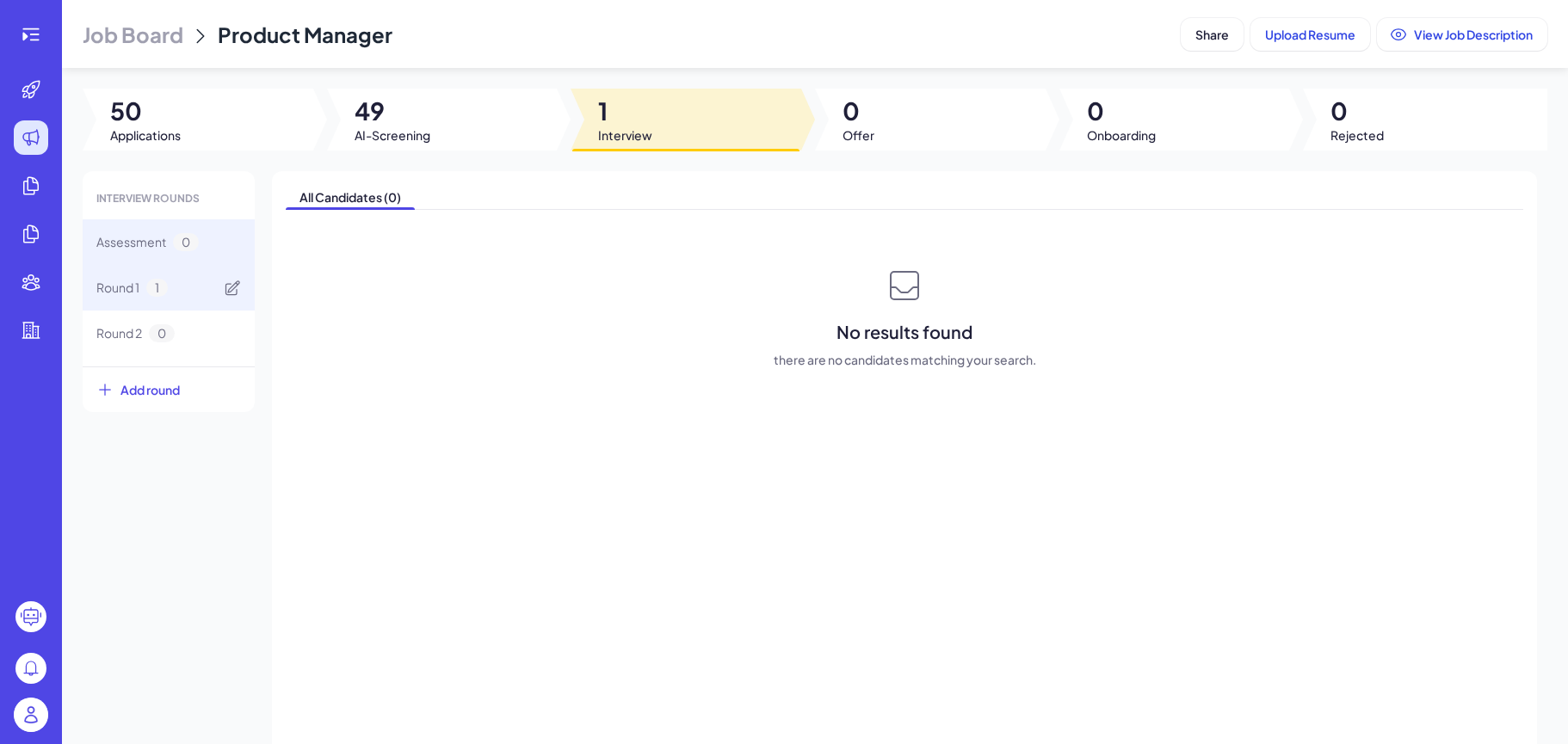
click at [216, 275] on div "Round 1 1" at bounding box center [168, 287] width 172 height 45
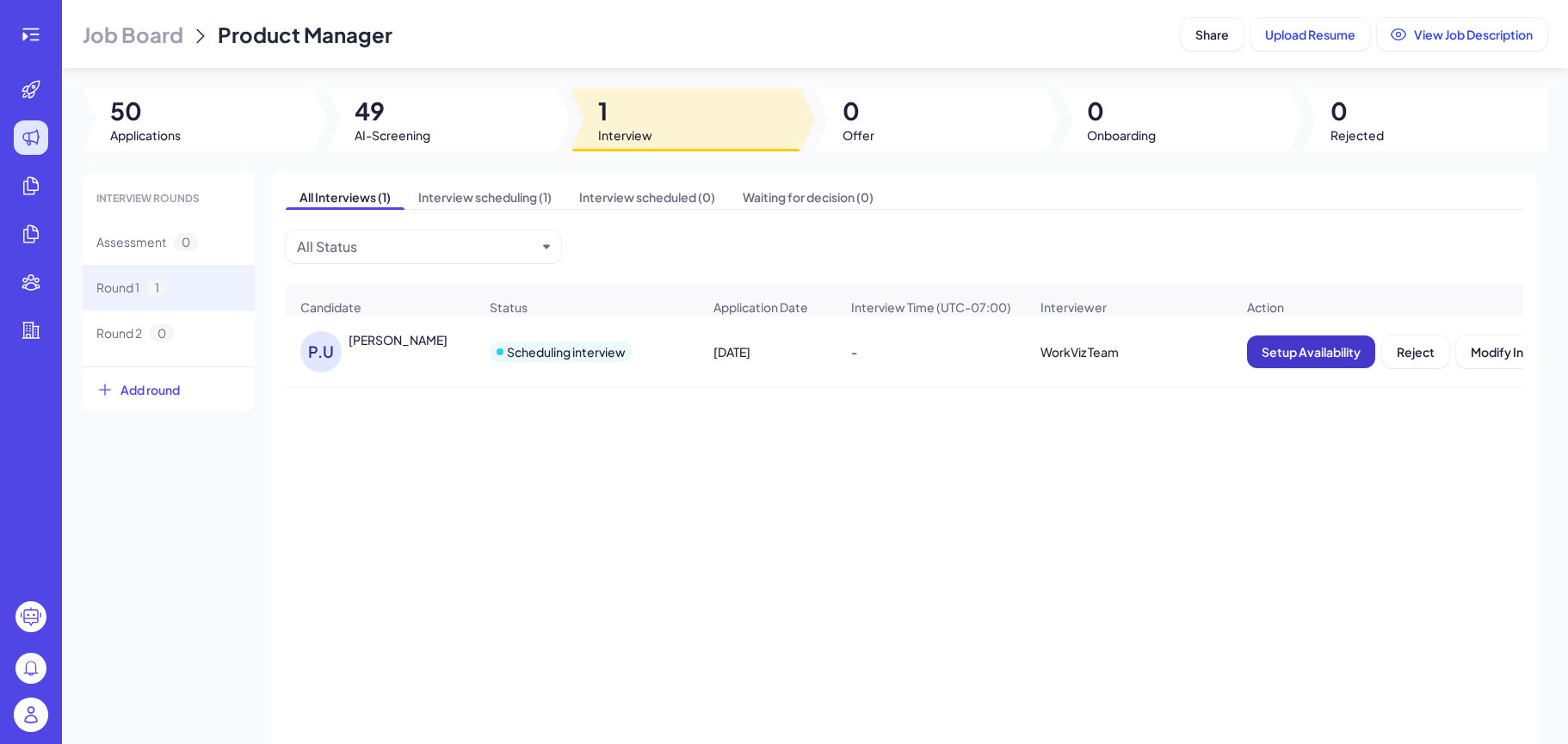
scroll to position [0, 174]
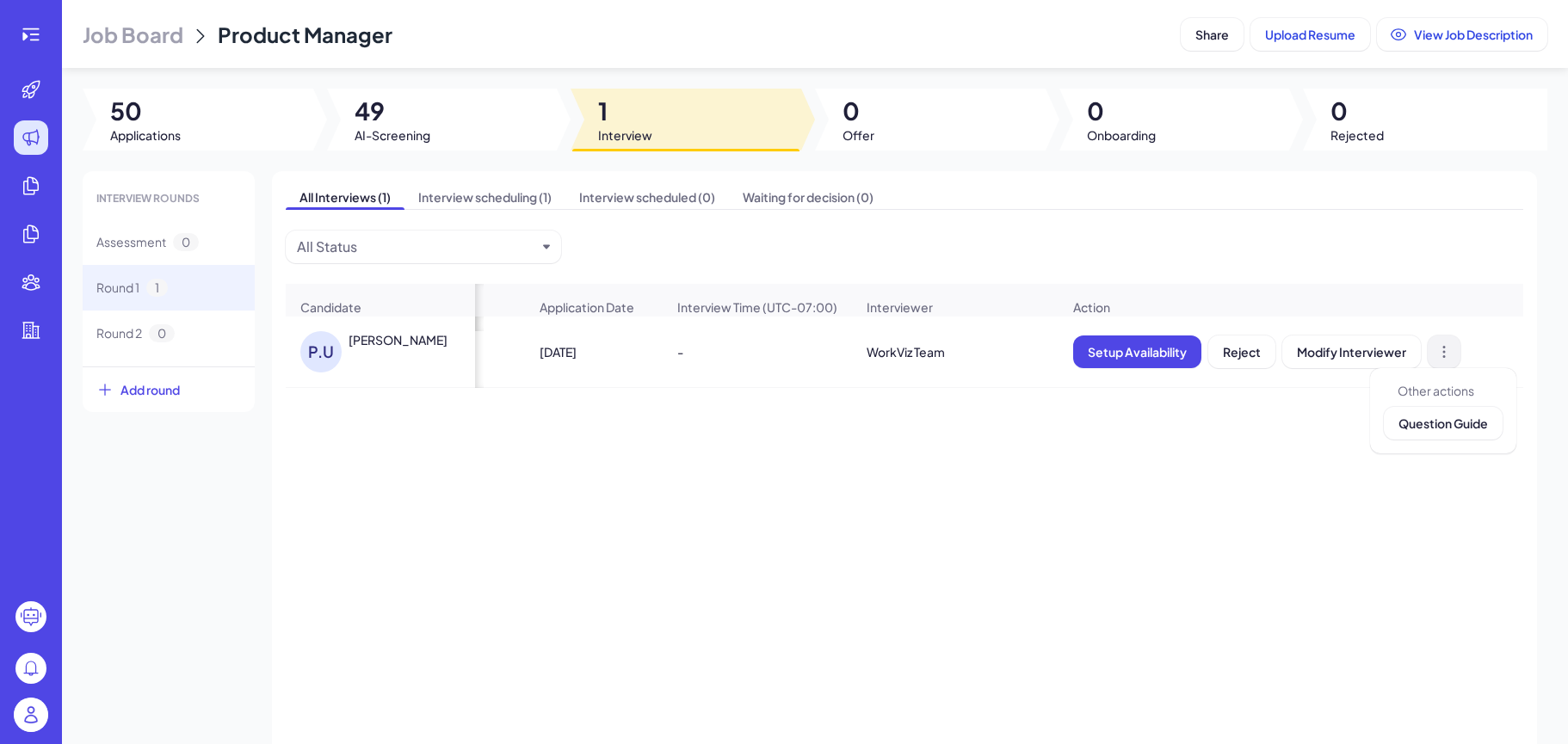
click at [1446, 356] on icon at bounding box center [1443, 351] width 18 height 18
click at [1446, 409] on button "Question Guide" at bounding box center [1443, 422] width 118 height 32
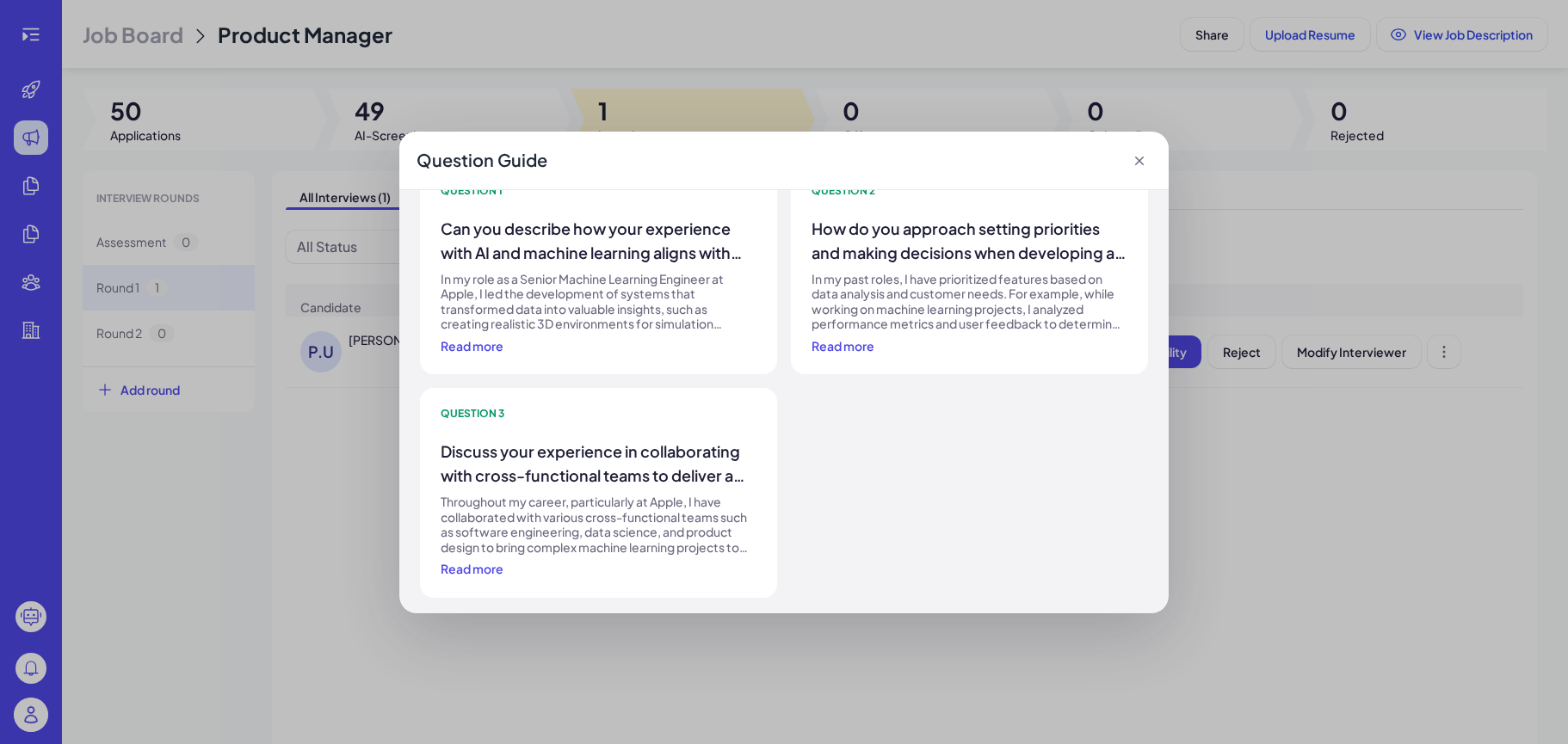
scroll to position [43, 0]
click at [1143, 164] on icon at bounding box center [1139, 160] width 8 height 8
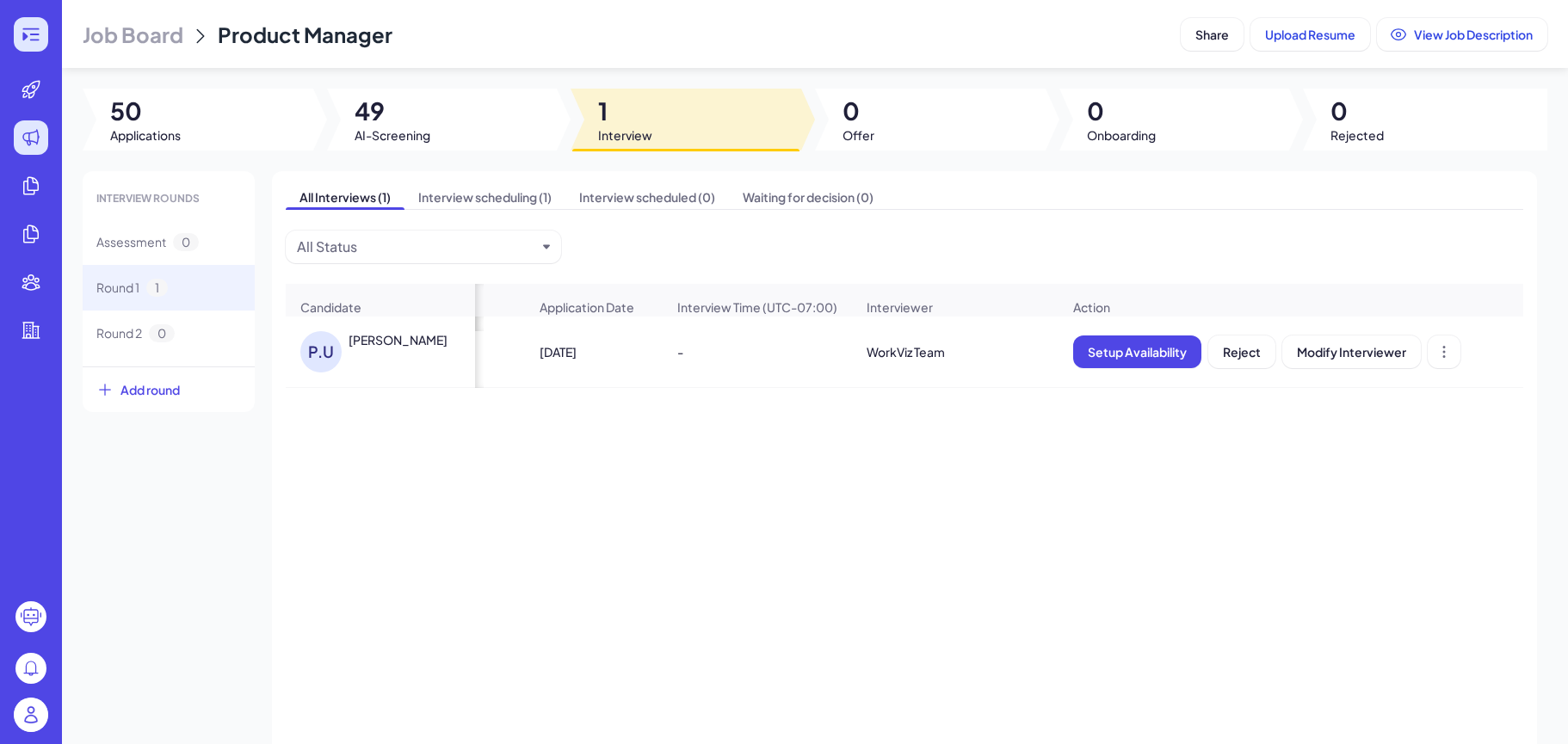
click at [31, 37] on icon at bounding box center [31, 34] width 20 height 20
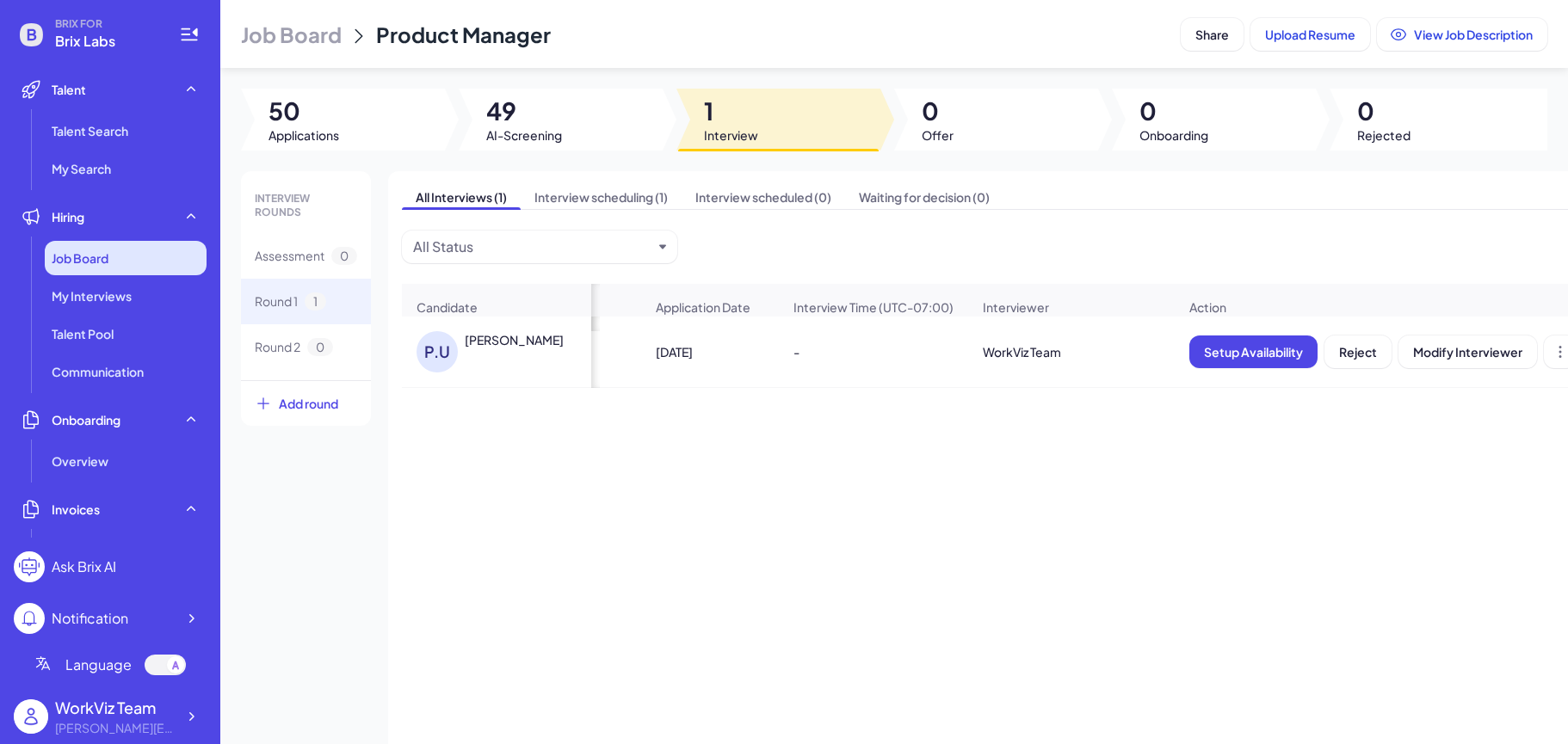
click at [189, 257] on div "Job Board" at bounding box center [125, 258] width 162 height 34
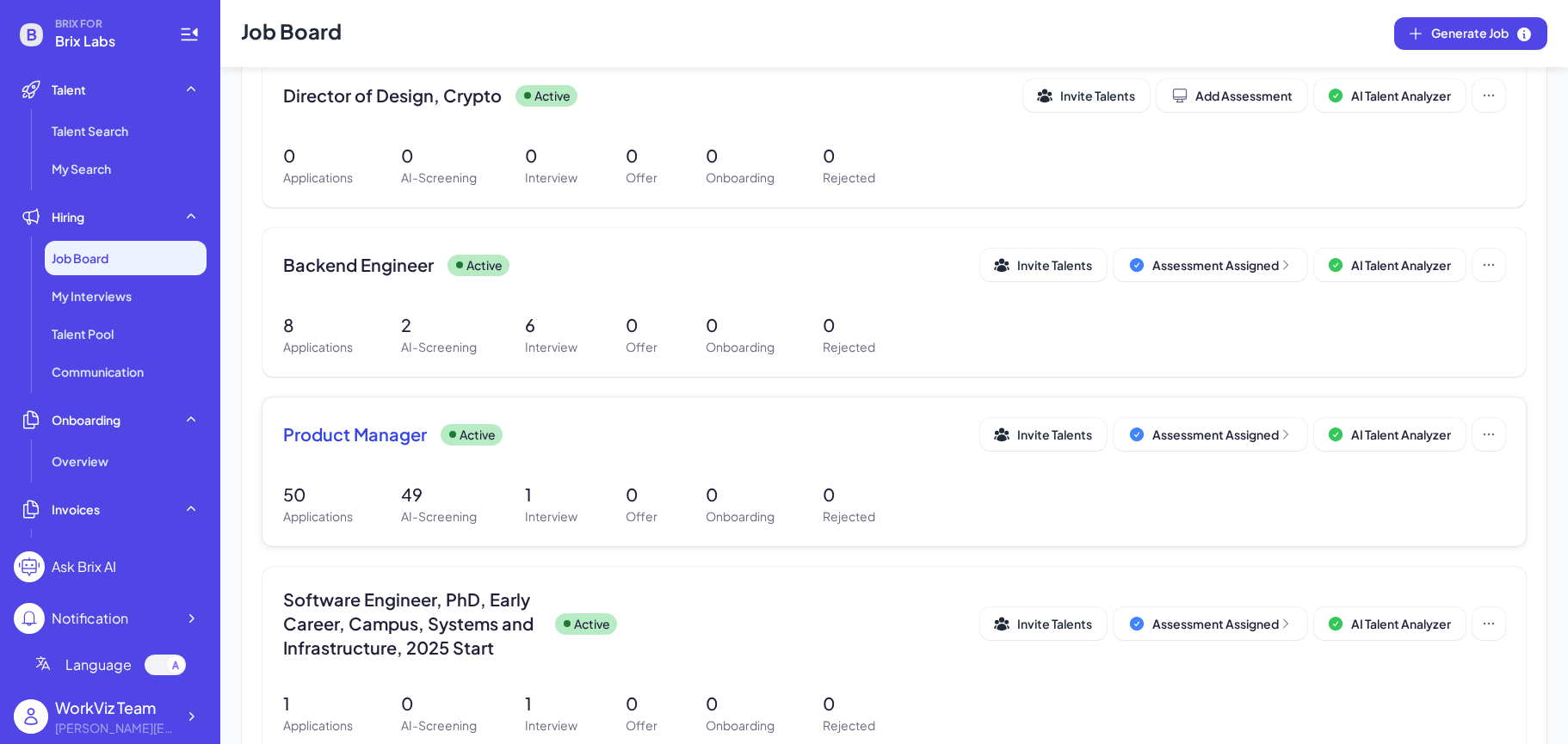
scroll to position [212, 0]
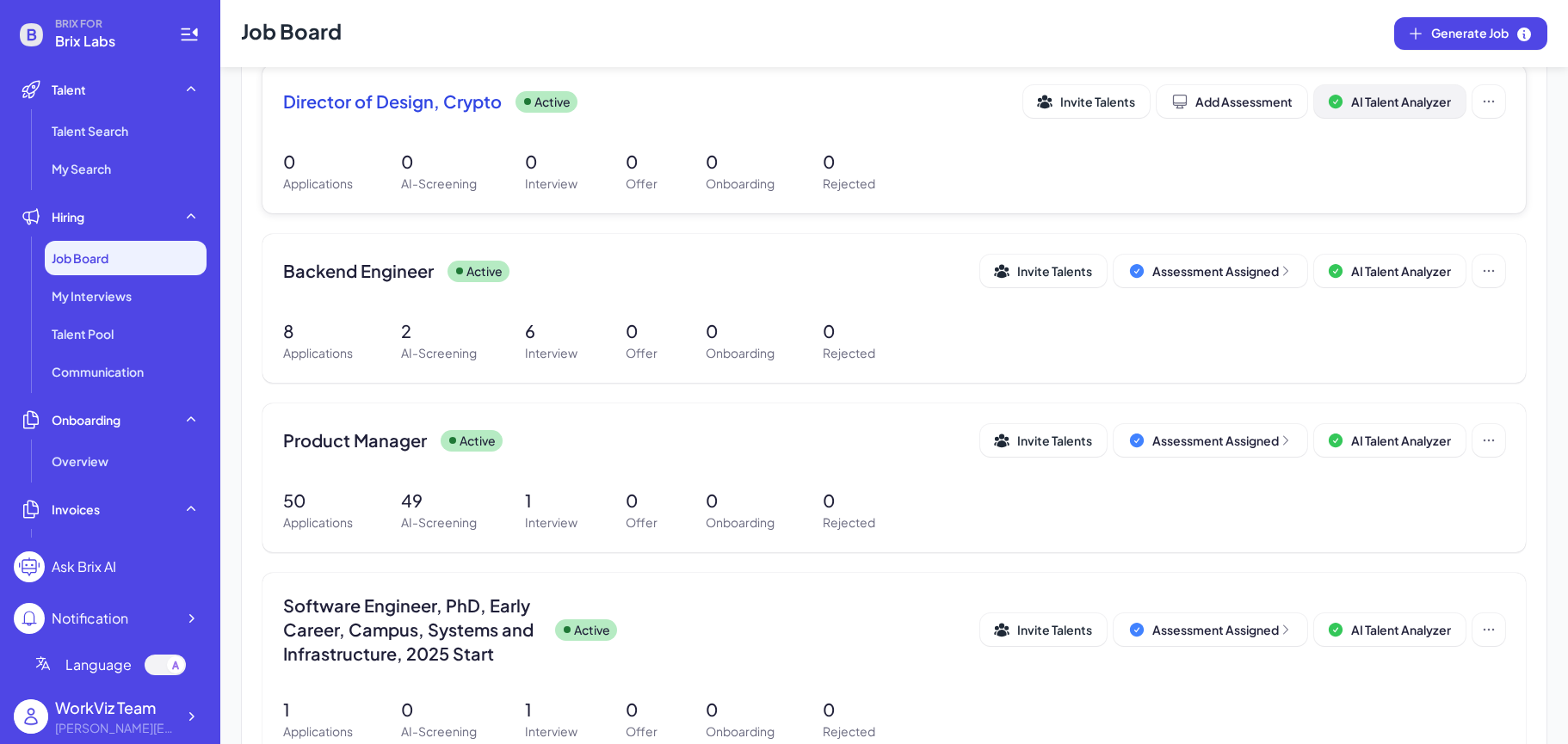
click at [1386, 102] on span "AI Talent Analyzer" at bounding box center [1401, 101] width 100 height 16
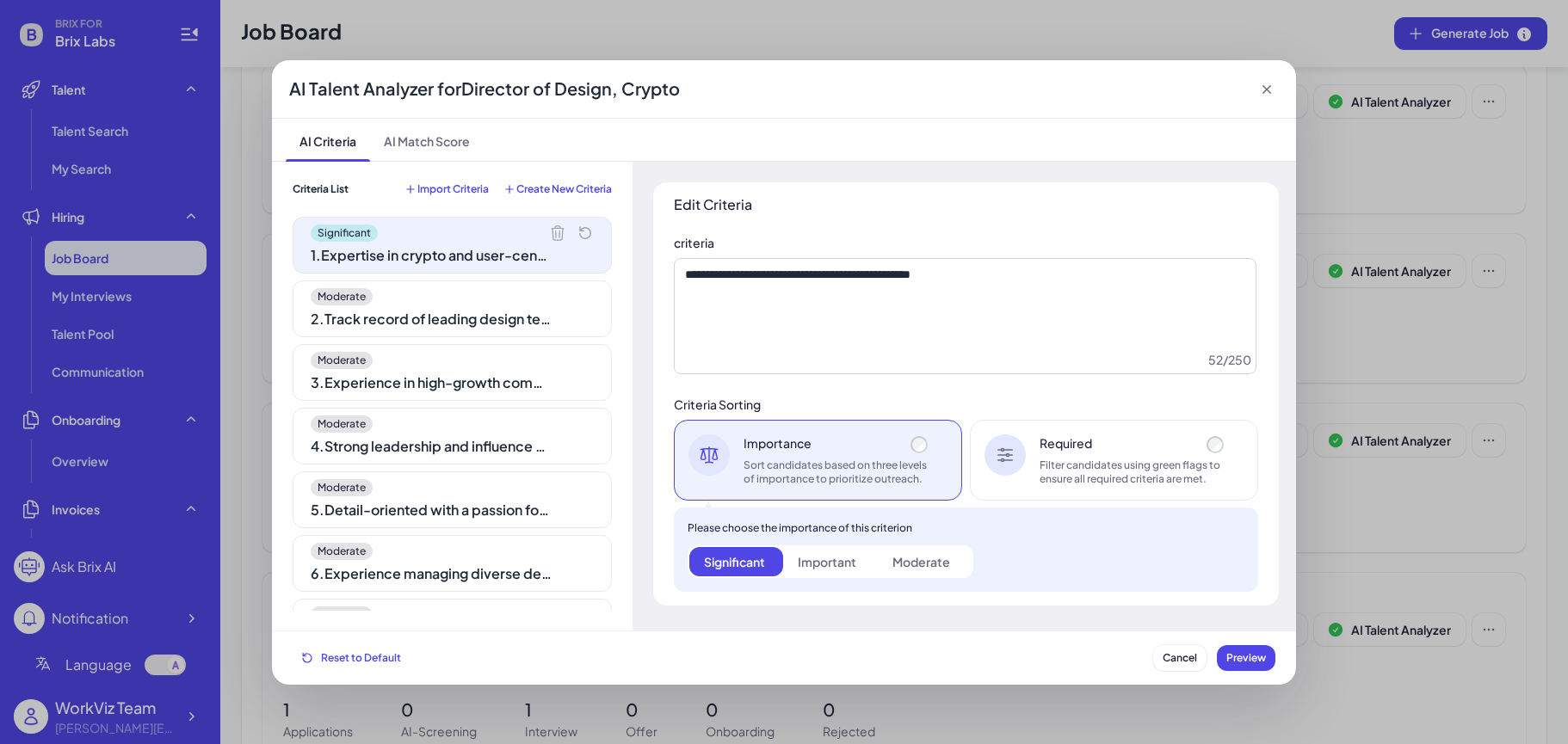
click at [473, 292] on div "Moderate" at bounding box center [452, 297] width 283 height 18
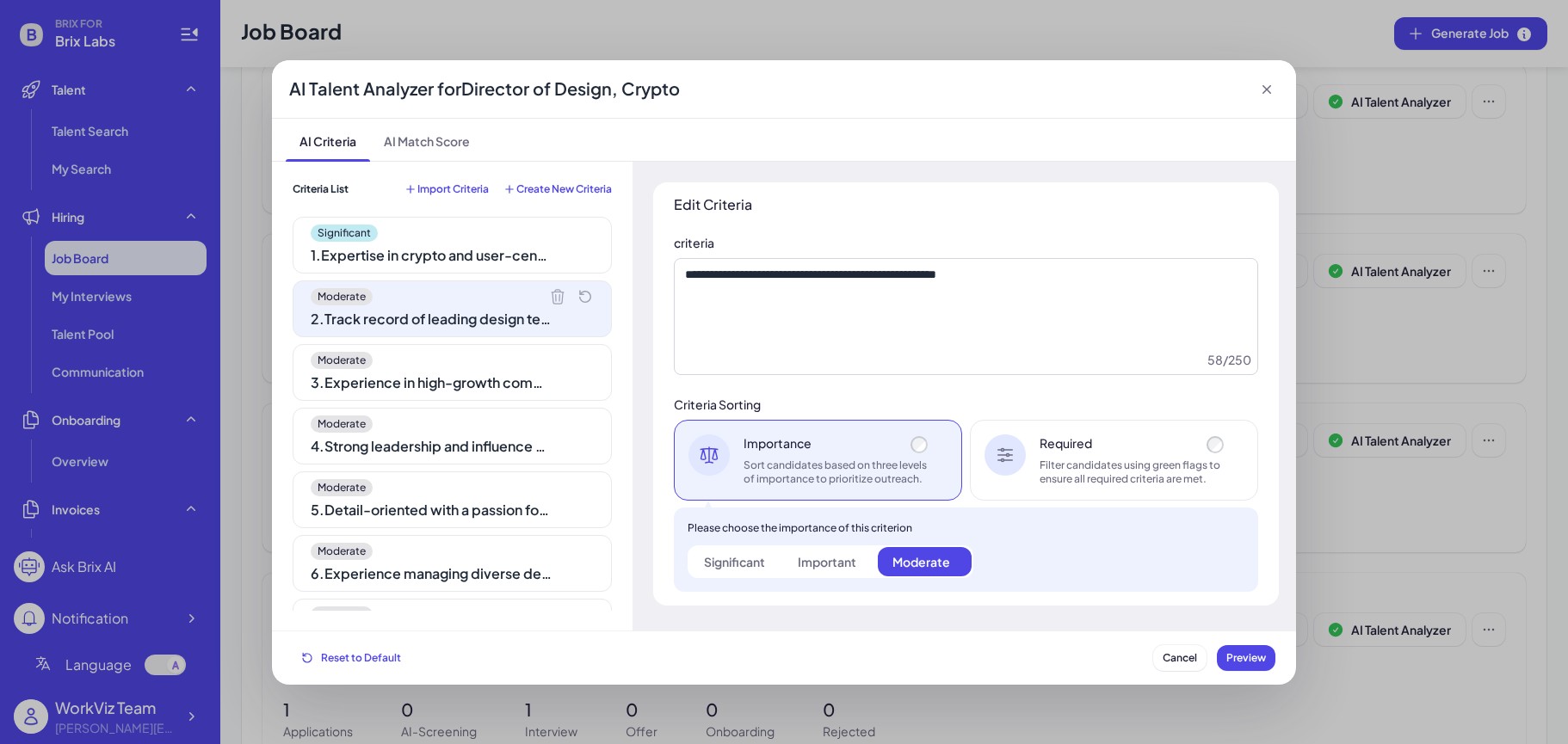
click at [477, 387] on div "3 . Experience in high-growth company environments" at bounding box center [431, 383] width 241 height 20
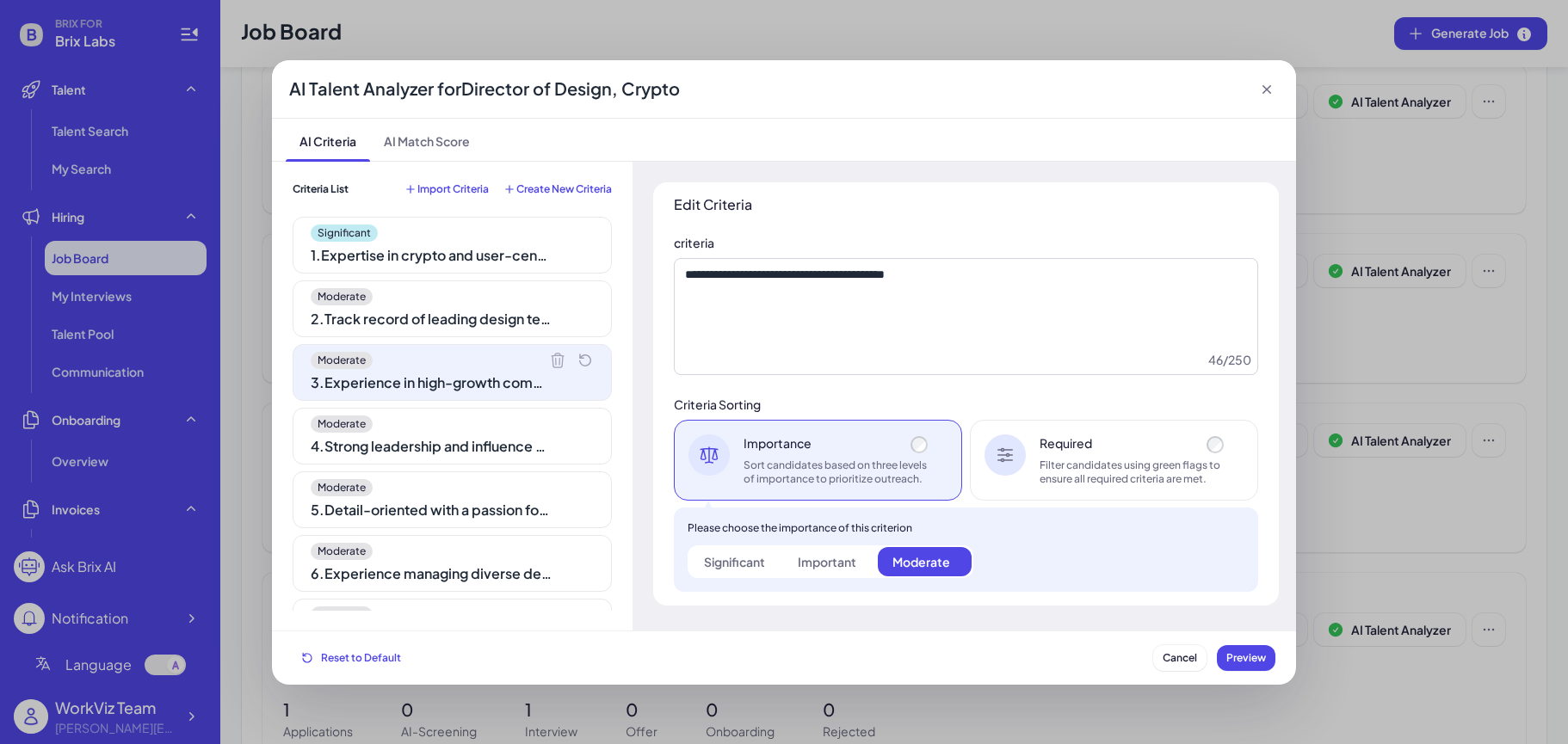
click at [479, 440] on div "4 . Strong leadership and influence on executive decisions" at bounding box center [431, 446] width 241 height 20
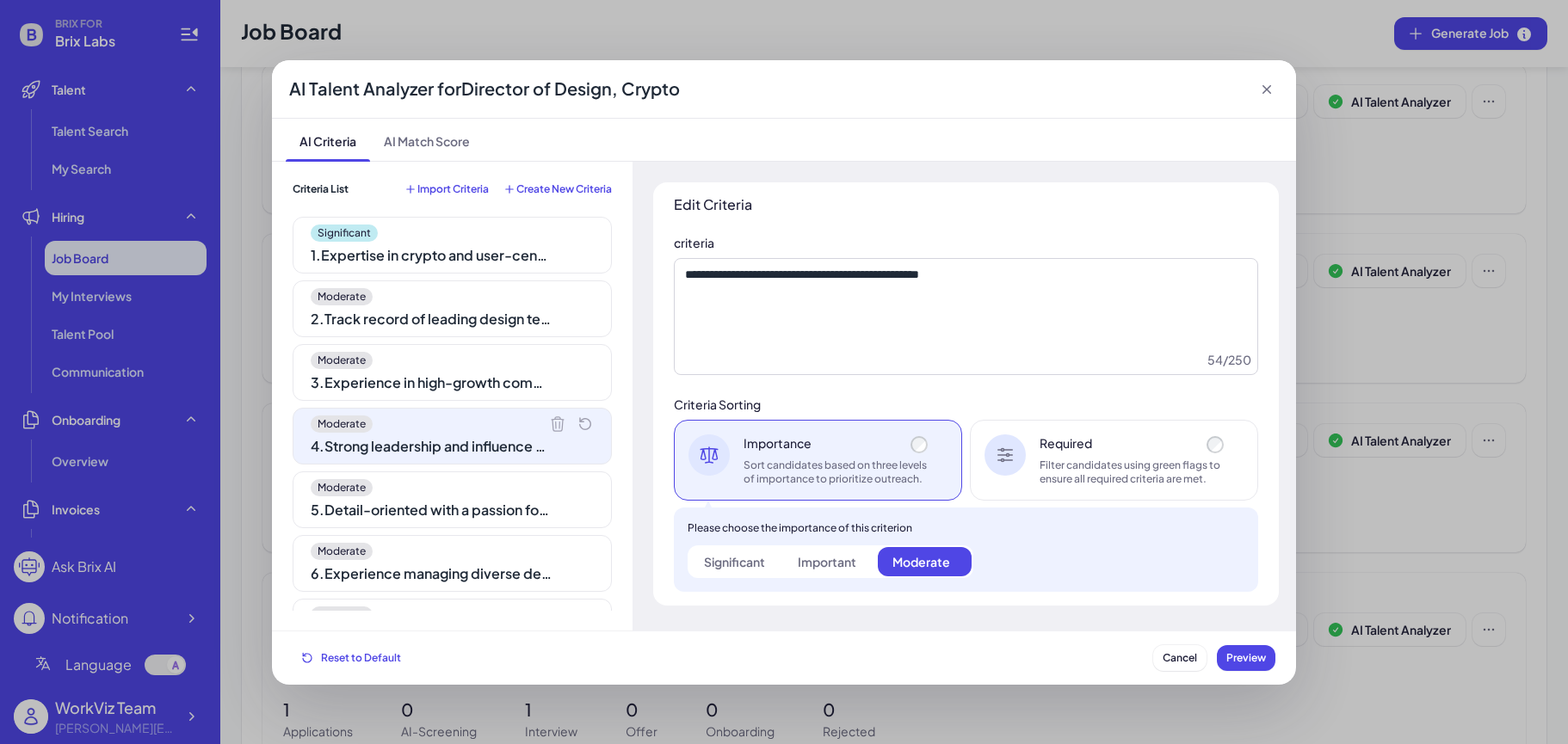
click at [480, 502] on div "5 . Detail-oriented with a passion for design excellence" at bounding box center [431, 510] width 241 height 20
click at [481, 497] on div "6 . Experience managing diverse design teams" at bounding box center [431, 507] width 241 height 20
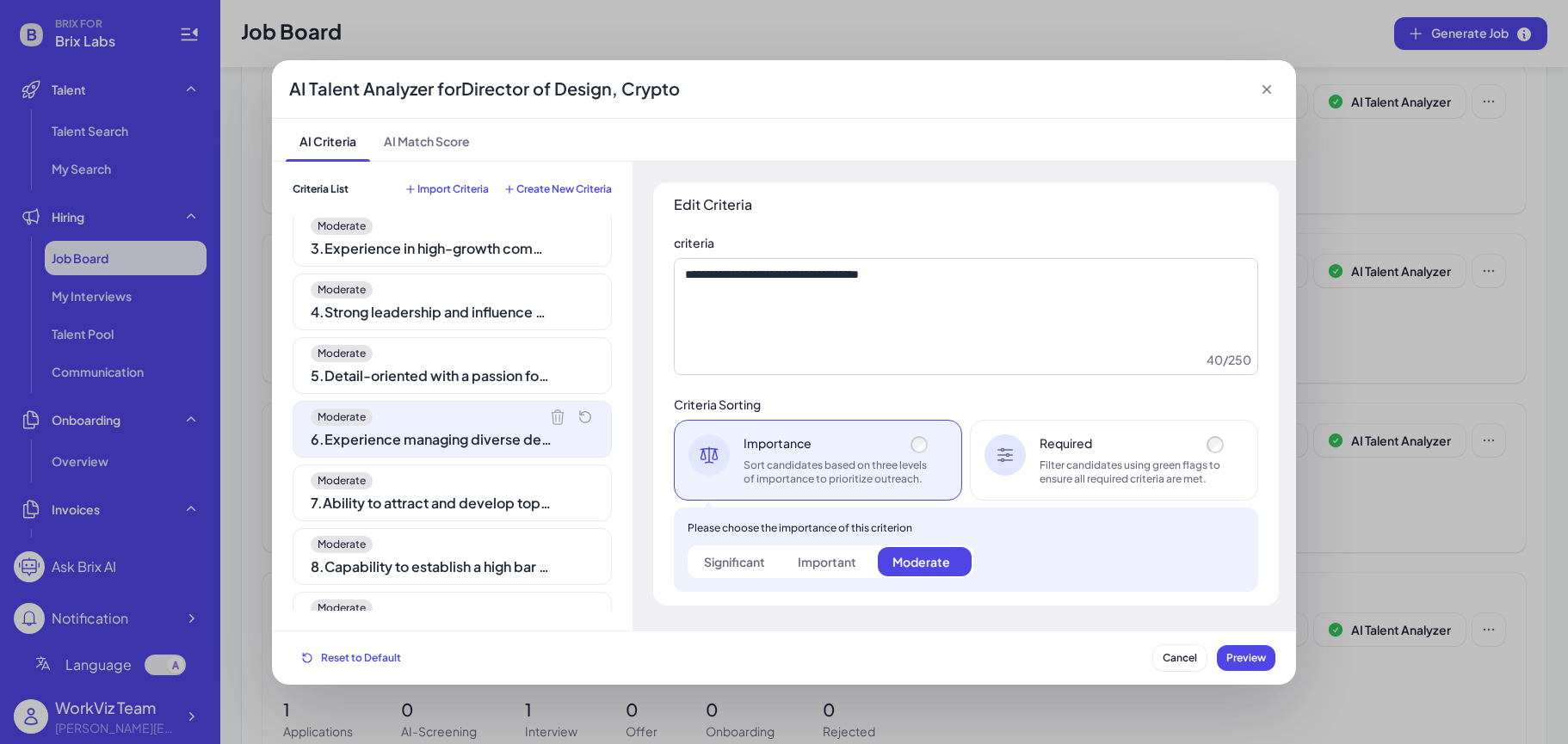
scroll to position [137, 0]
click at [490, 478] on div "Moderate" at bounding box center [452, 478] width 283 height 18
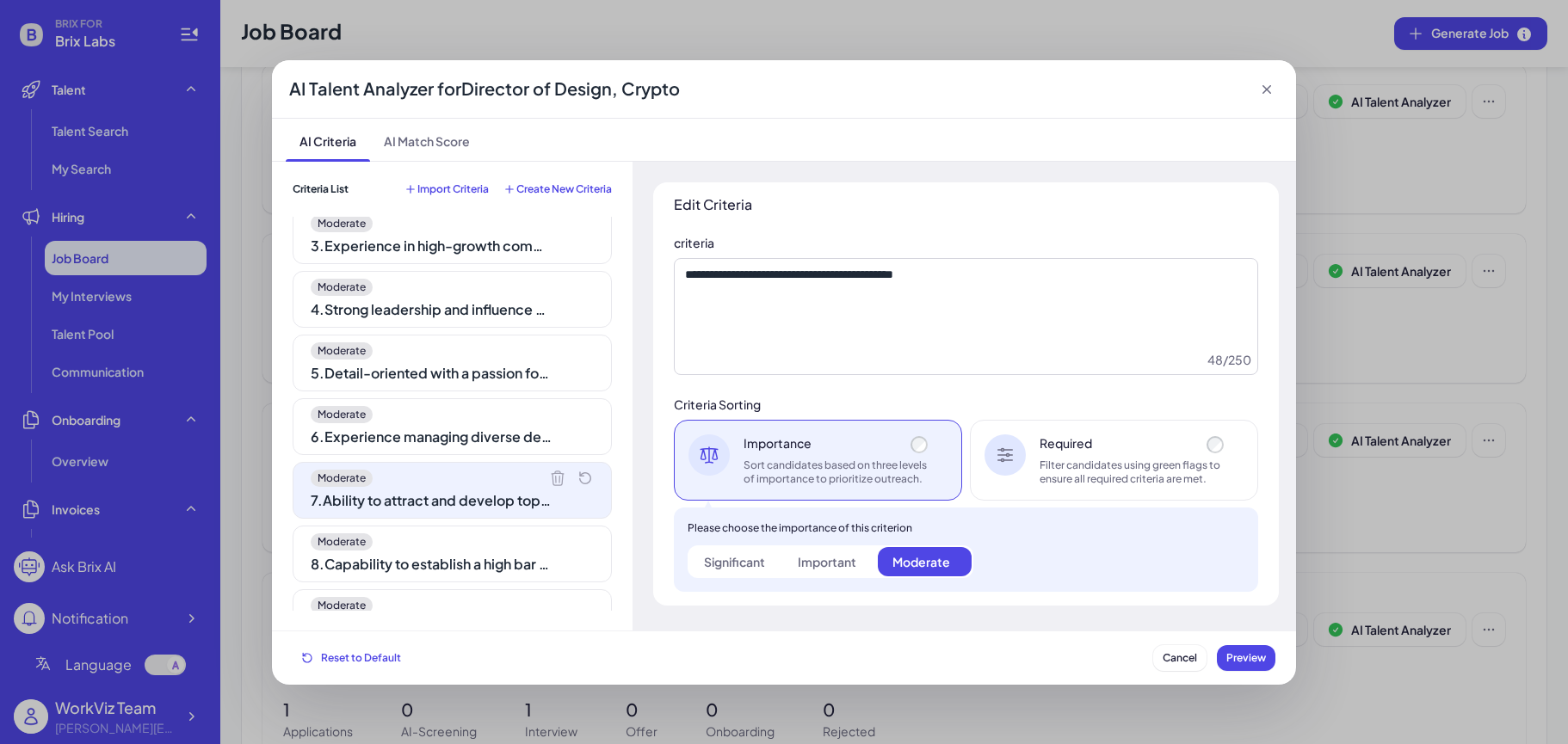
click at [490, 543] on div "Moderate" at bounding box center [452, 542] width 283 height 18
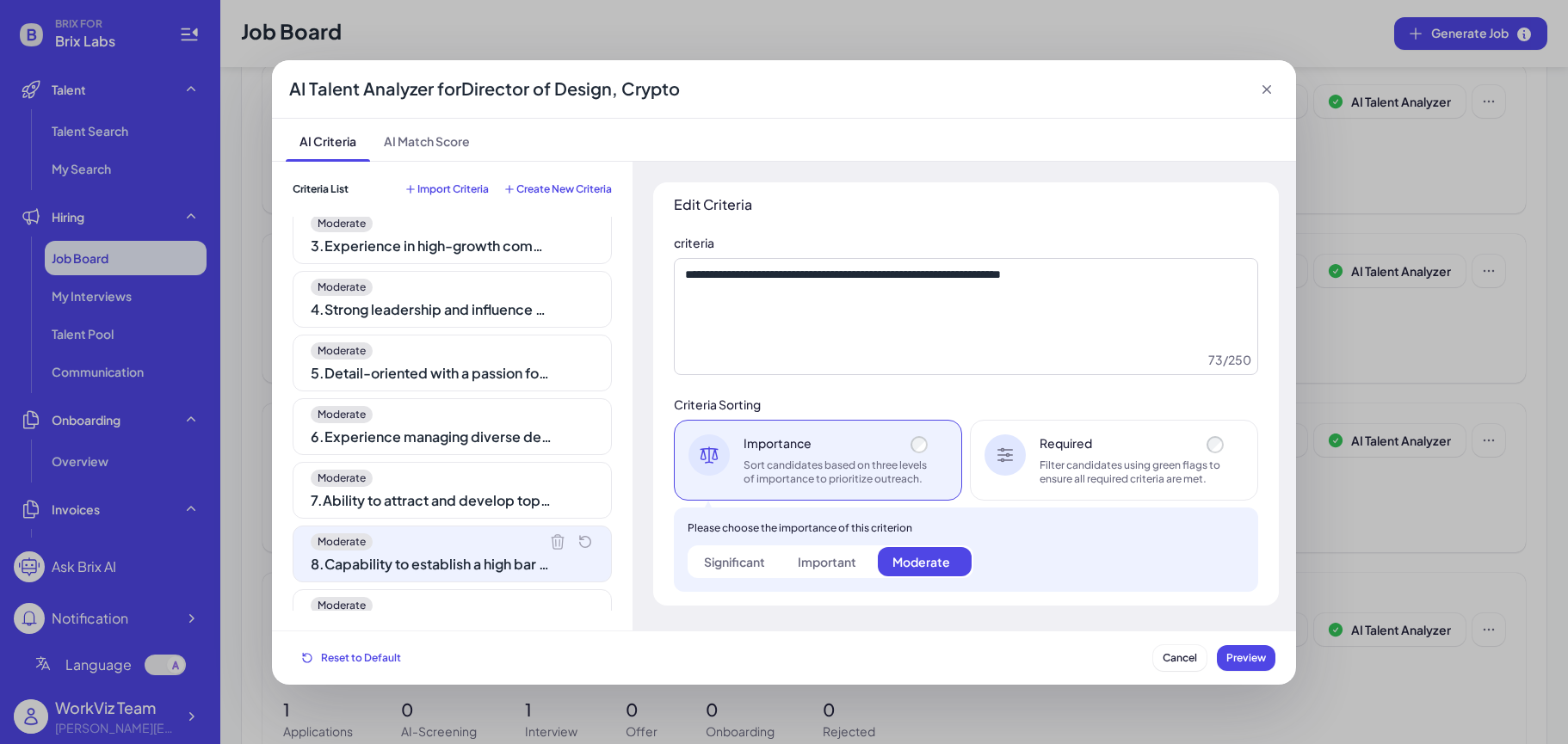
scroll to position [236, 0]
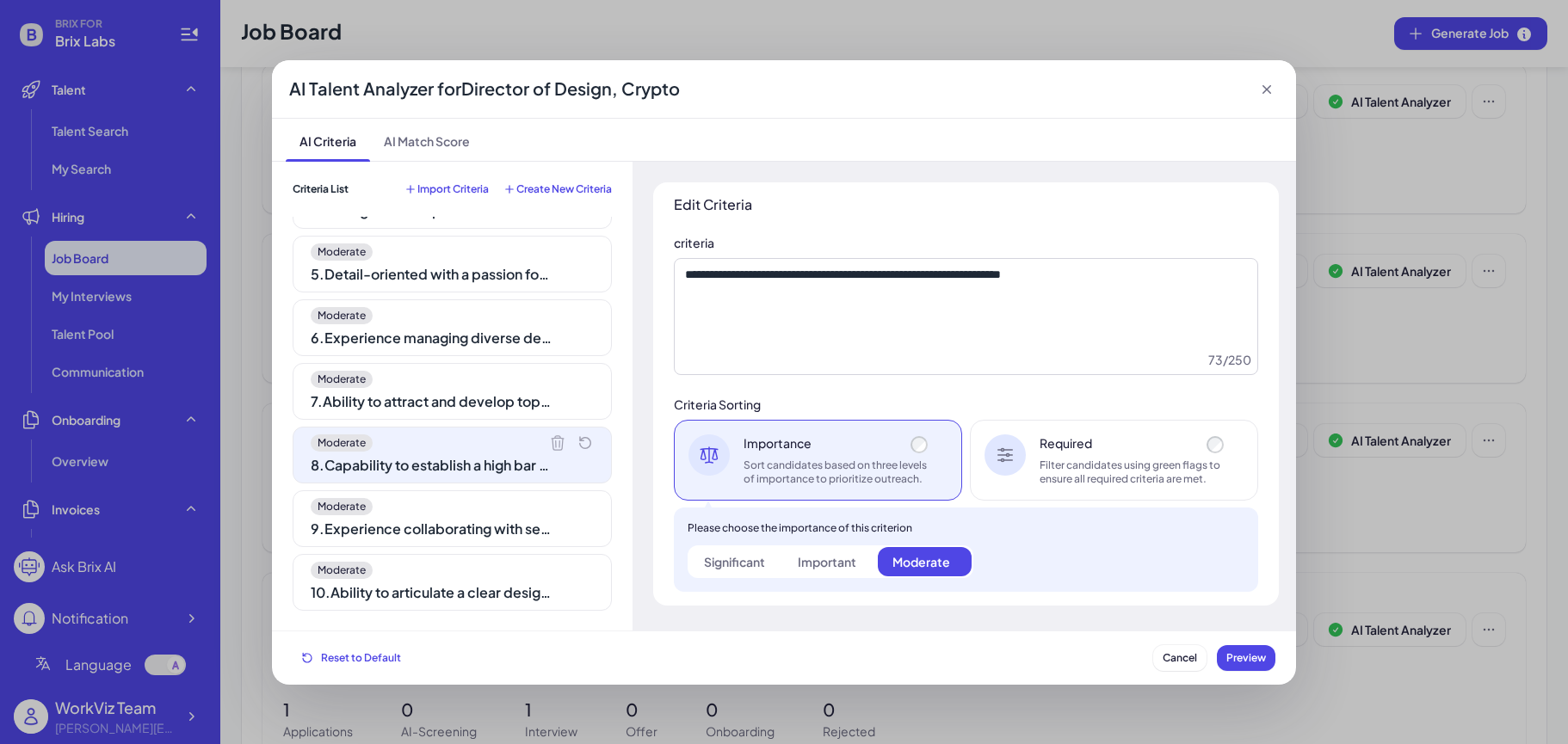
click at [490, 511] on div "Moderate" at bounding box center [452, 506] width 283 height 18
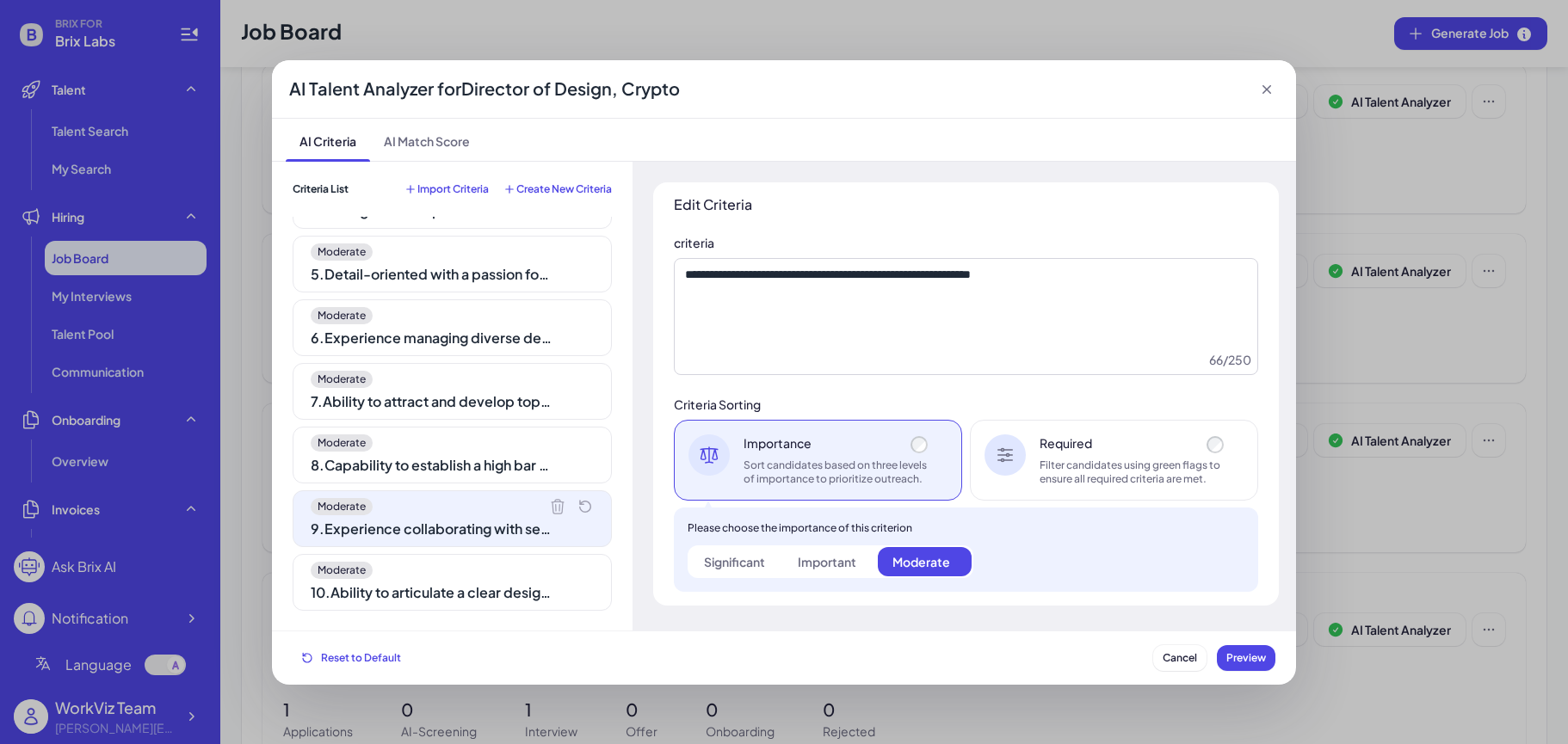
click at [490, 582] on div "10 . Ability to articulate a clear design vision supporting company goals" at bounding box center [431, 592] width 241 height 20
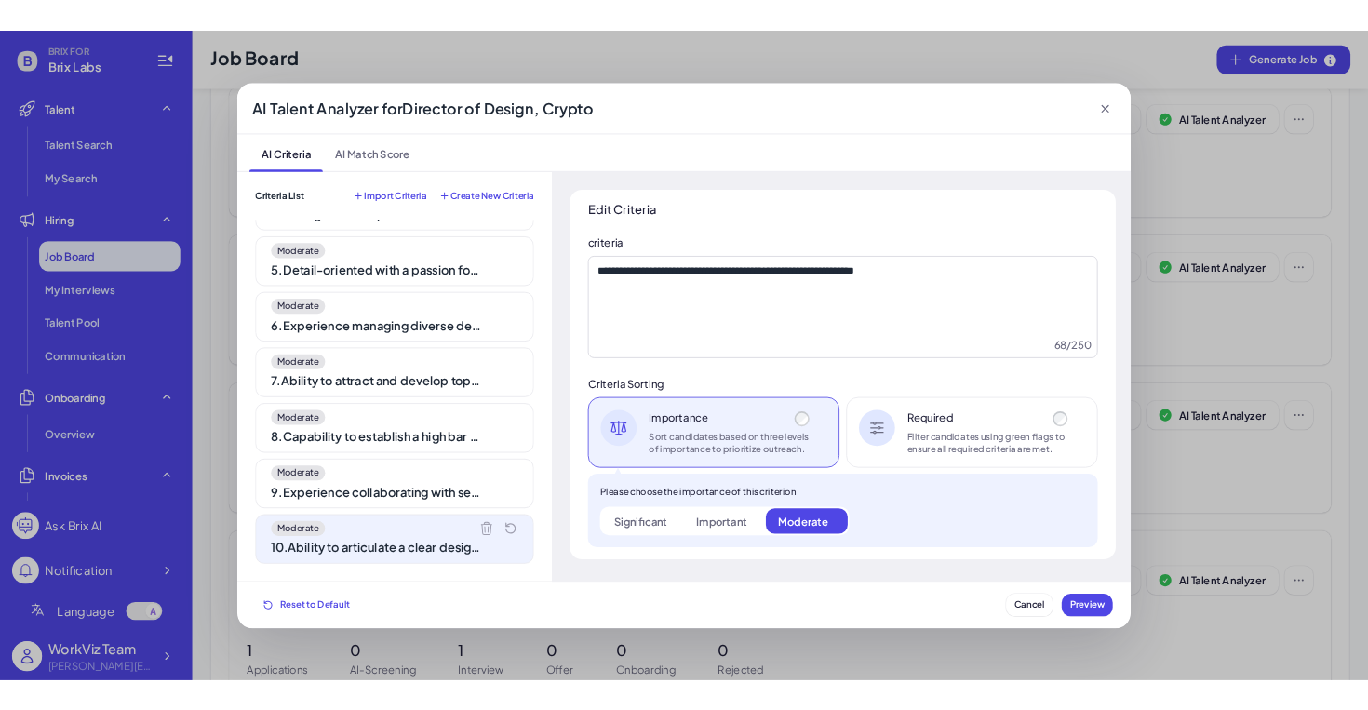
scroll to position [0, 0]
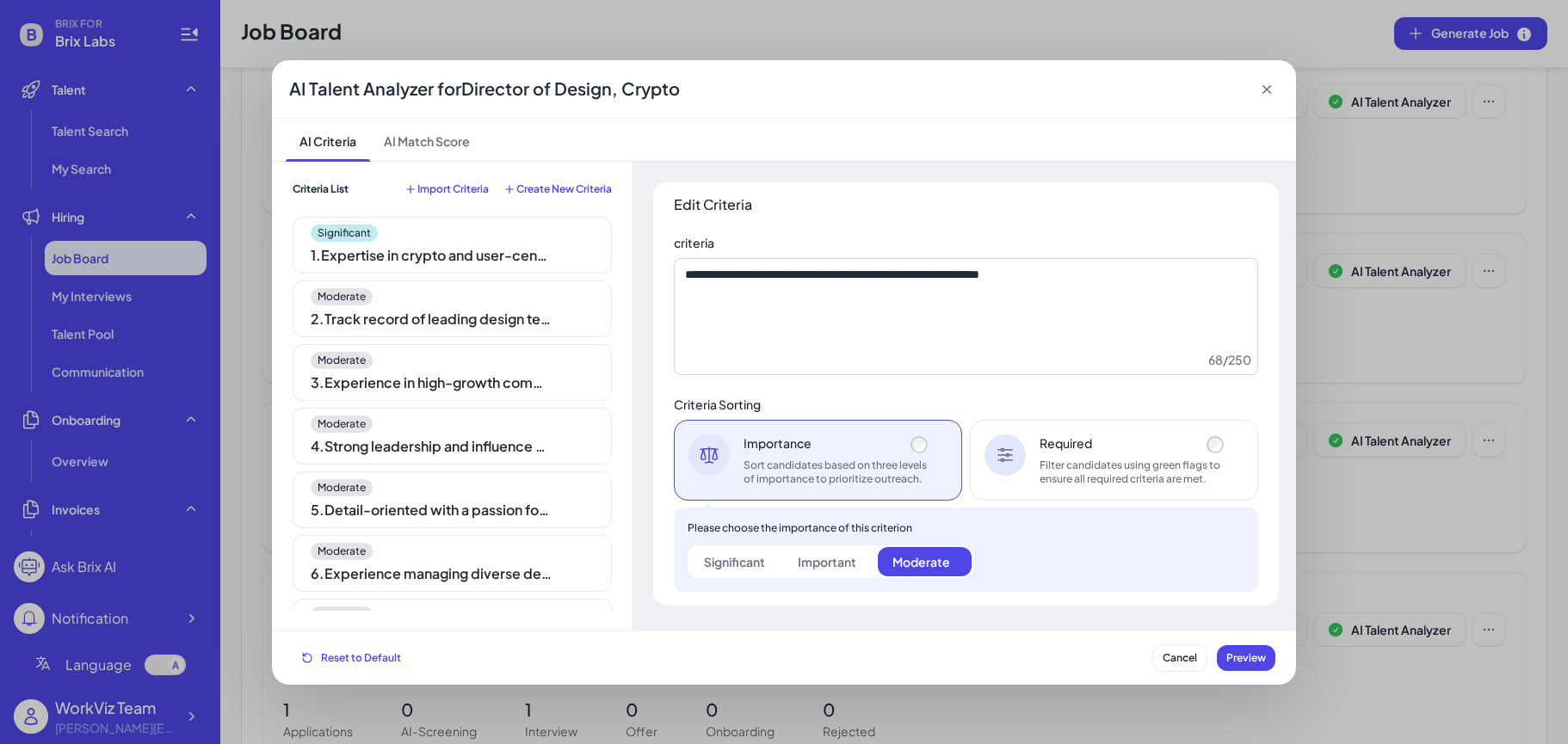
click at [540, 225] on div "Significant" at bounding box center [452, 233] width 283 height 18
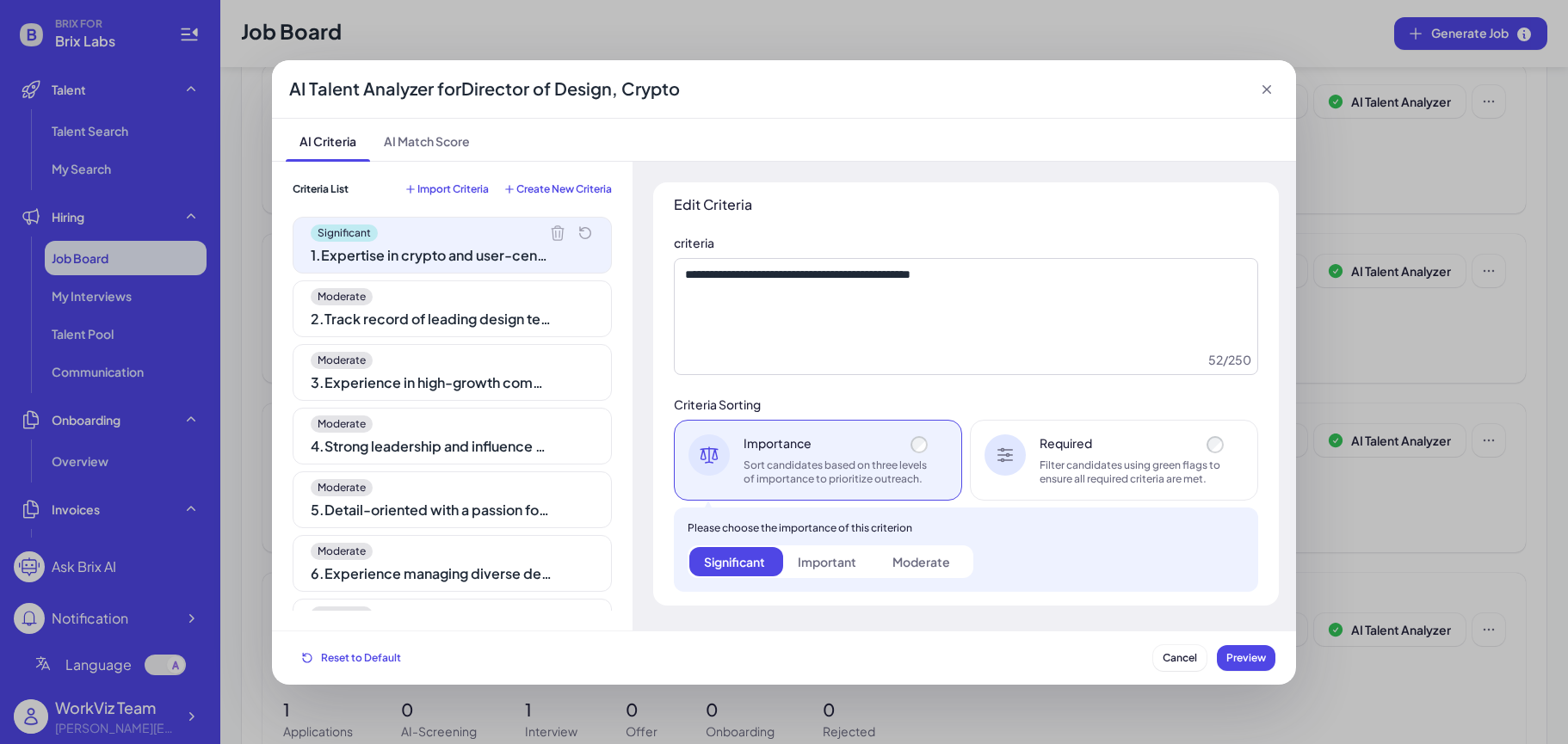
click at [1272, 91] on icon at bounding box center [1267, 89] width 18 height 18
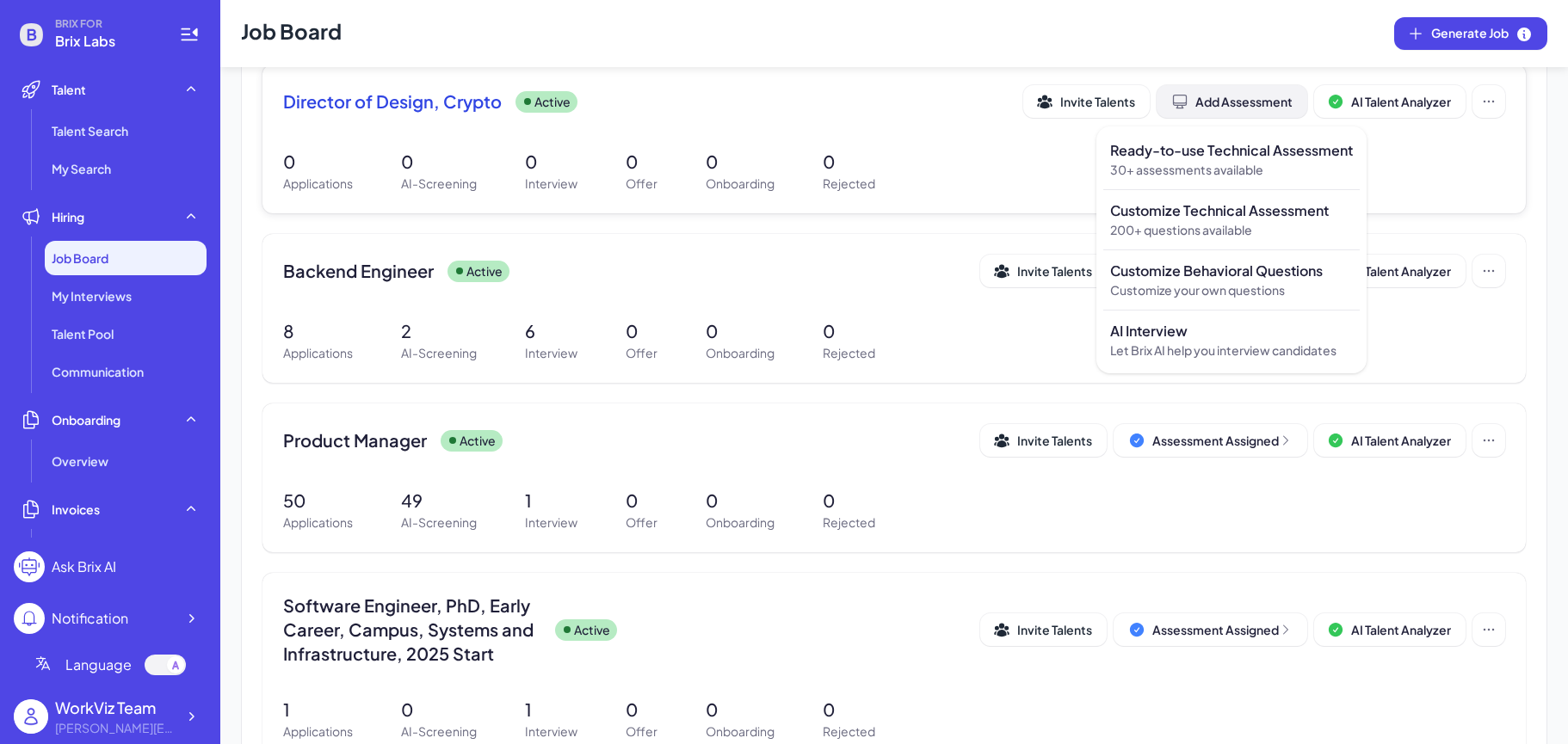
click at [1242, 104] on div "Add Assessment" at bounding box center [1231, 102] width 121 height 18
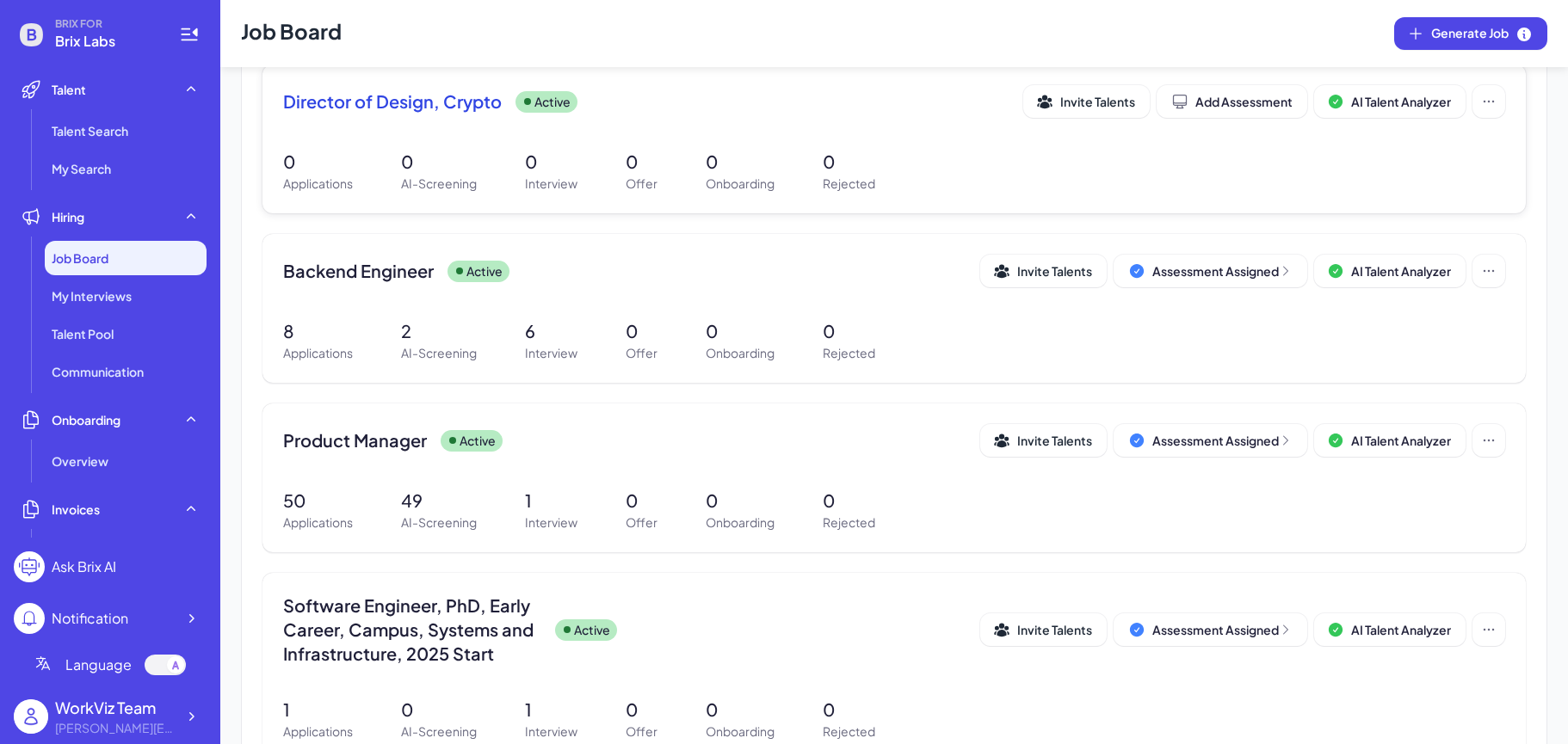
click at [1036, 132] on div "Director of Design, Crypto Active Invite Talents Add Assessment AI Talent Analy…" at bounding box center [894, 139] width 1263 height 149
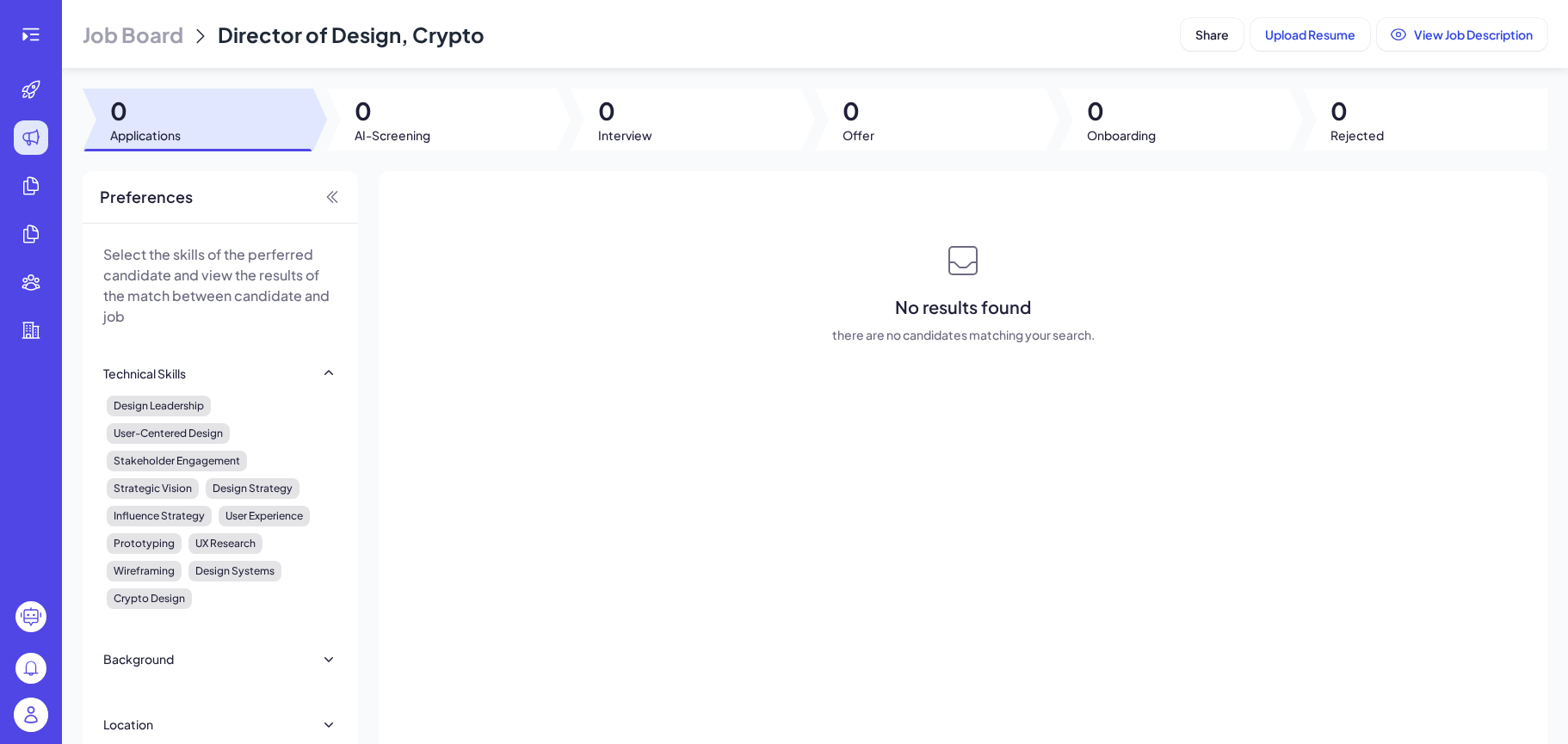
click at [55, 47] on div at bounding box center [31, 34] width 55 height 34
click at [43, 42] on div at bounding box center [31, 34] width 34 height 34
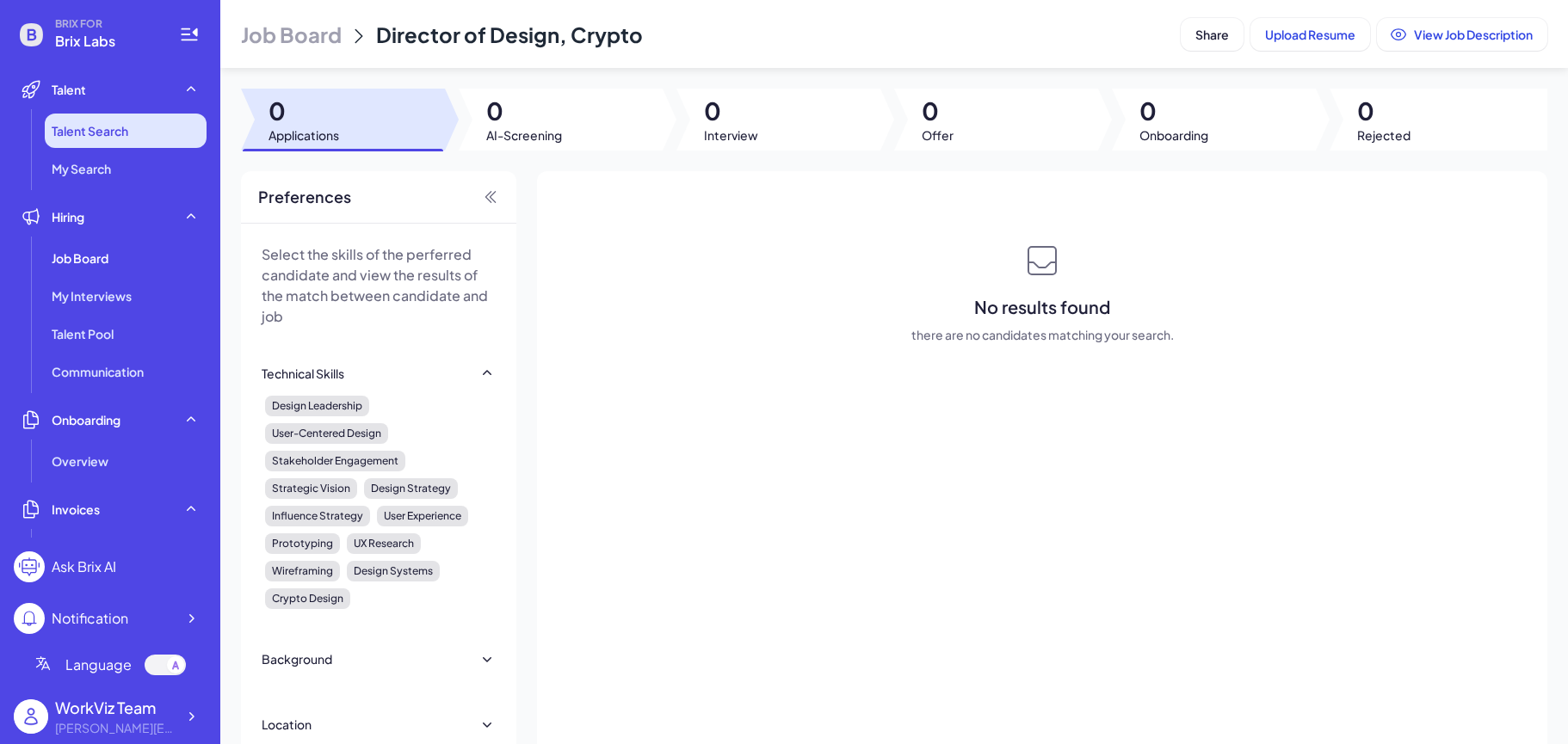
click at [116, 135] on span "Talent Search" at bounding box center [90, 130] width 77 height 18
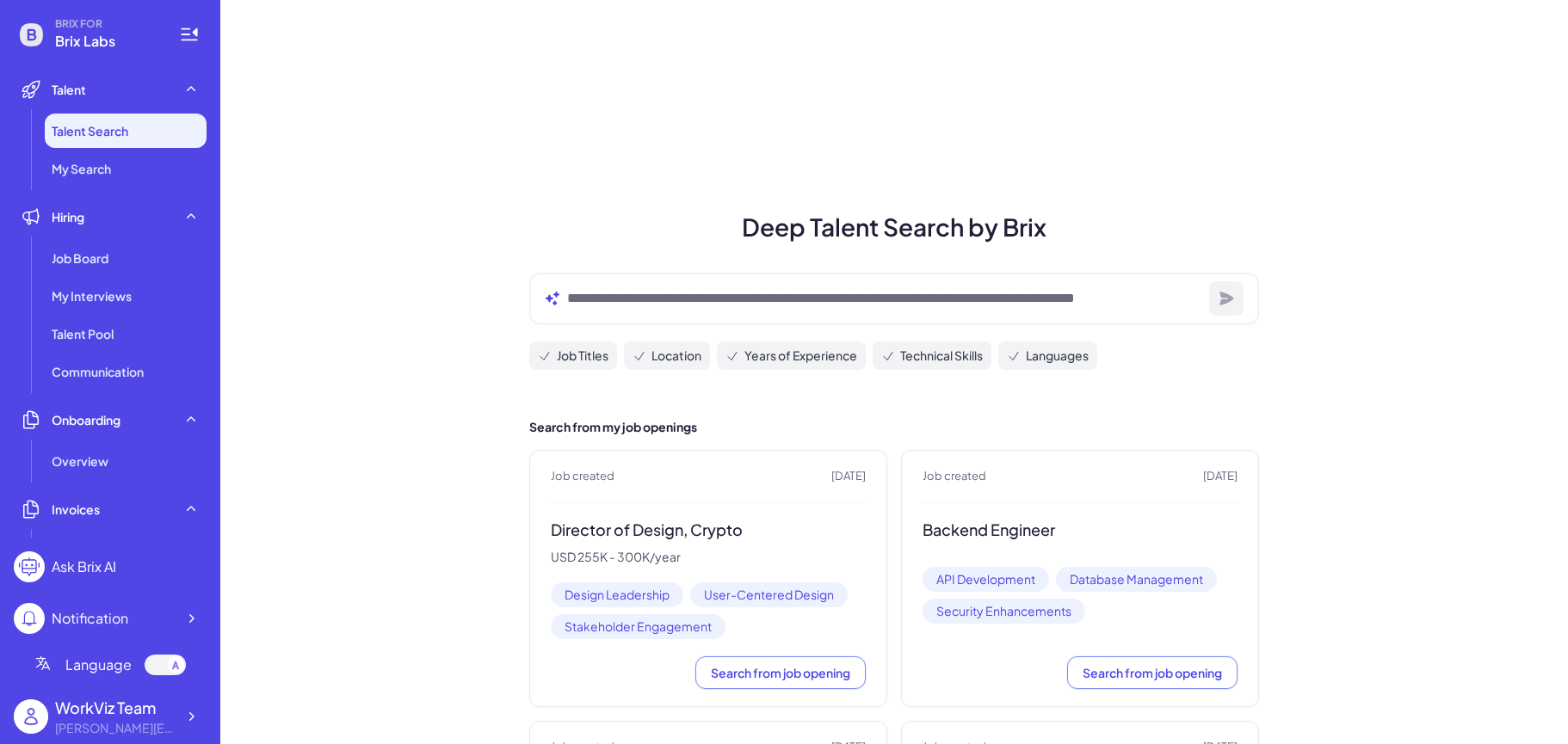
click at [168, 275] on ul "Job Board My Interviews Talent Pool Communication" at bounding box center [110, 315] width 192 height 148
click at [168, 267] on div "Job Board" at bounding box center [125, 258] width 162 height 34
